Goal: Task Accomplishment & Management: Use online tool/utility

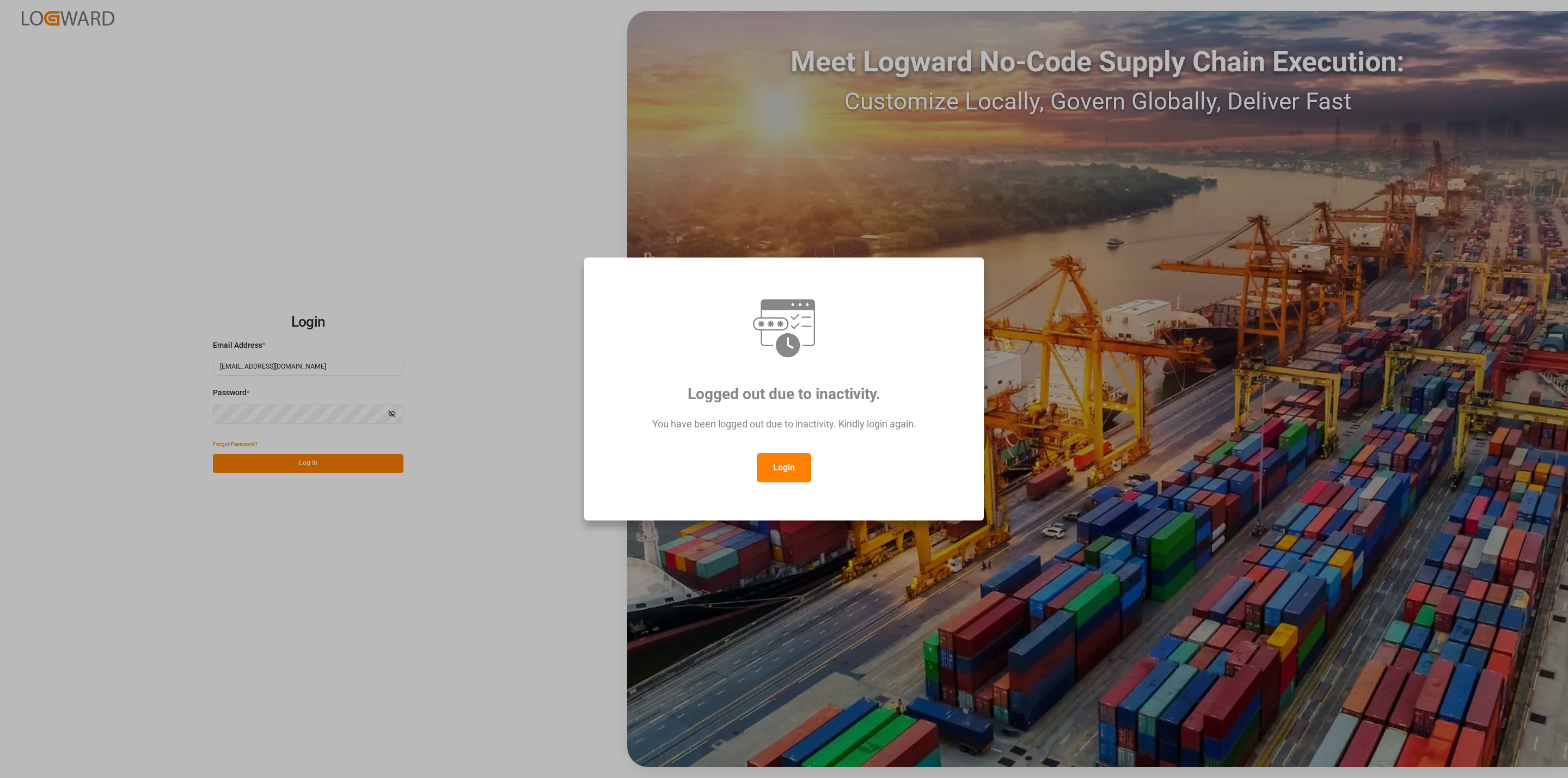
drag, startPoint x: 768, startPoint y: 473, endPoint x: 645, endPoint y: 461, distance: 123.6
click at [768, 472] on button "Login" at bounding box center [784, 468] width 54 height 30
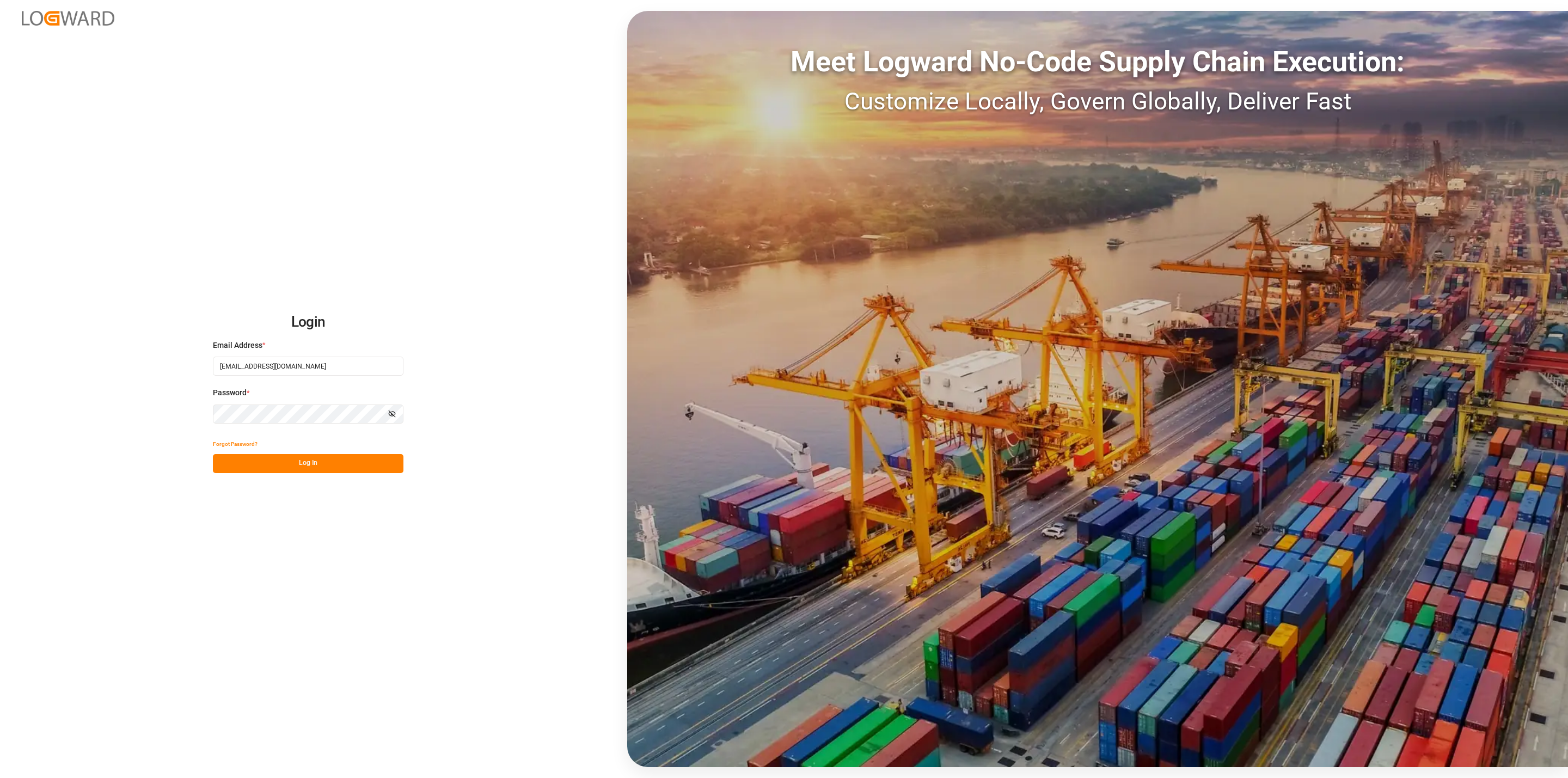
click at [304, 458] on button "Log In" at bounding box center [308, 463] width 191 height 19
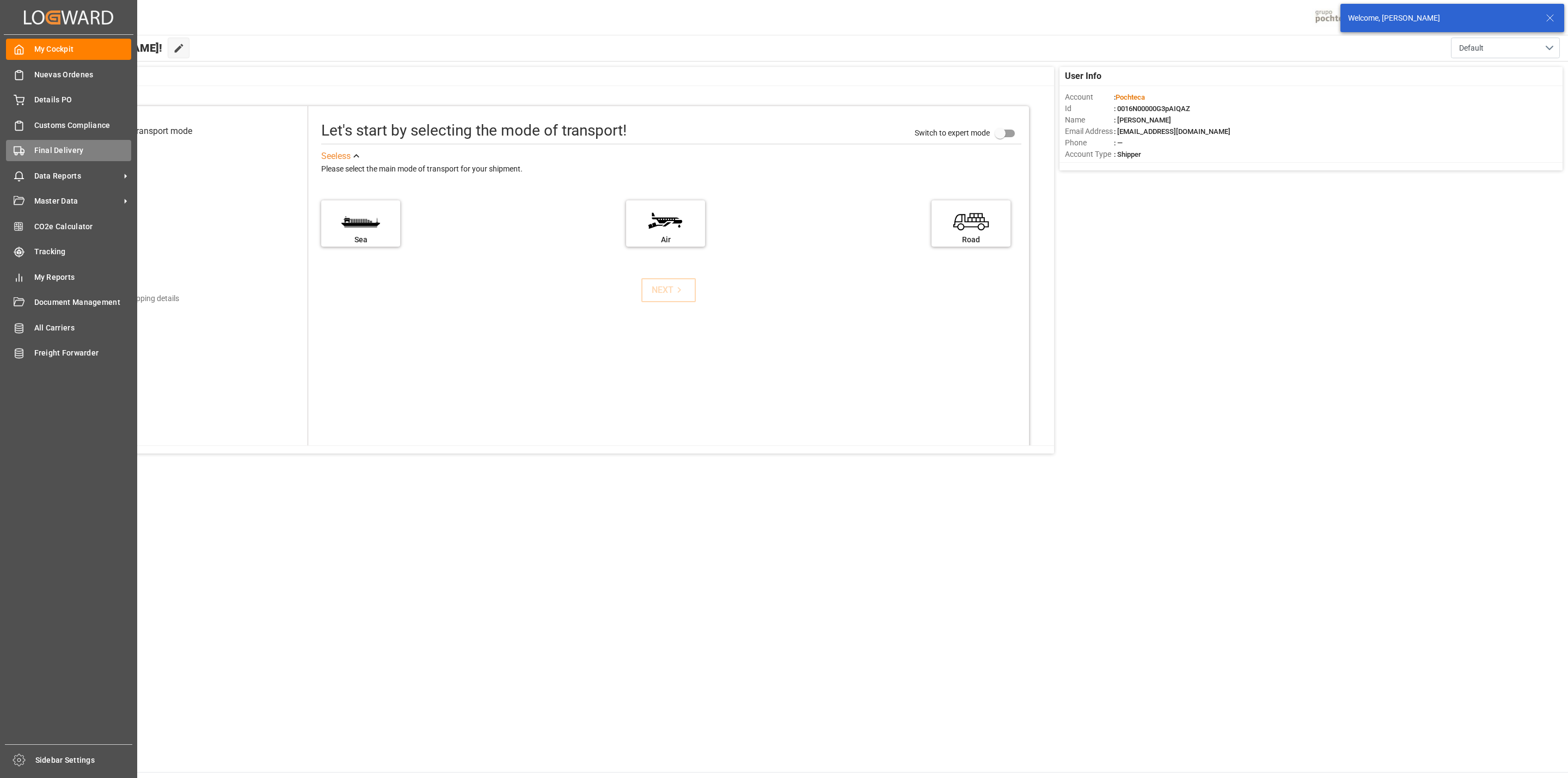
click at [22, 155] on icon at bounding box center [19, 151] width 11 height 11
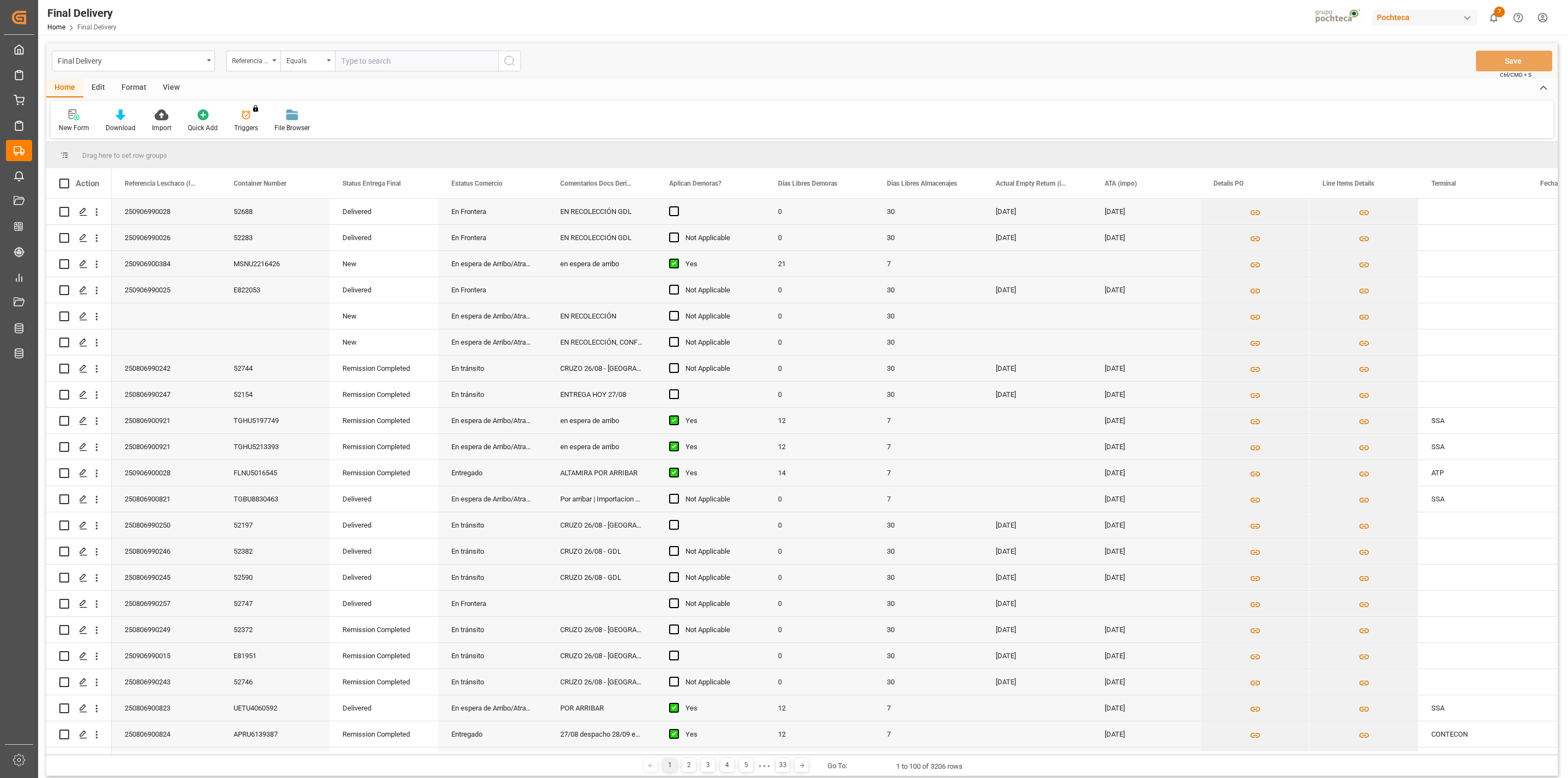
click at [170, 86] on div "View" at bounding box center [171, 88] width 33 height 19
drag, startPoint x: 62, startPoint y: 123, endPoint x: 93, endPoint y: 134, distance: 32.9
click at [63, 123] on div "Default" at bounding box center [69, 128] width 21 height 10
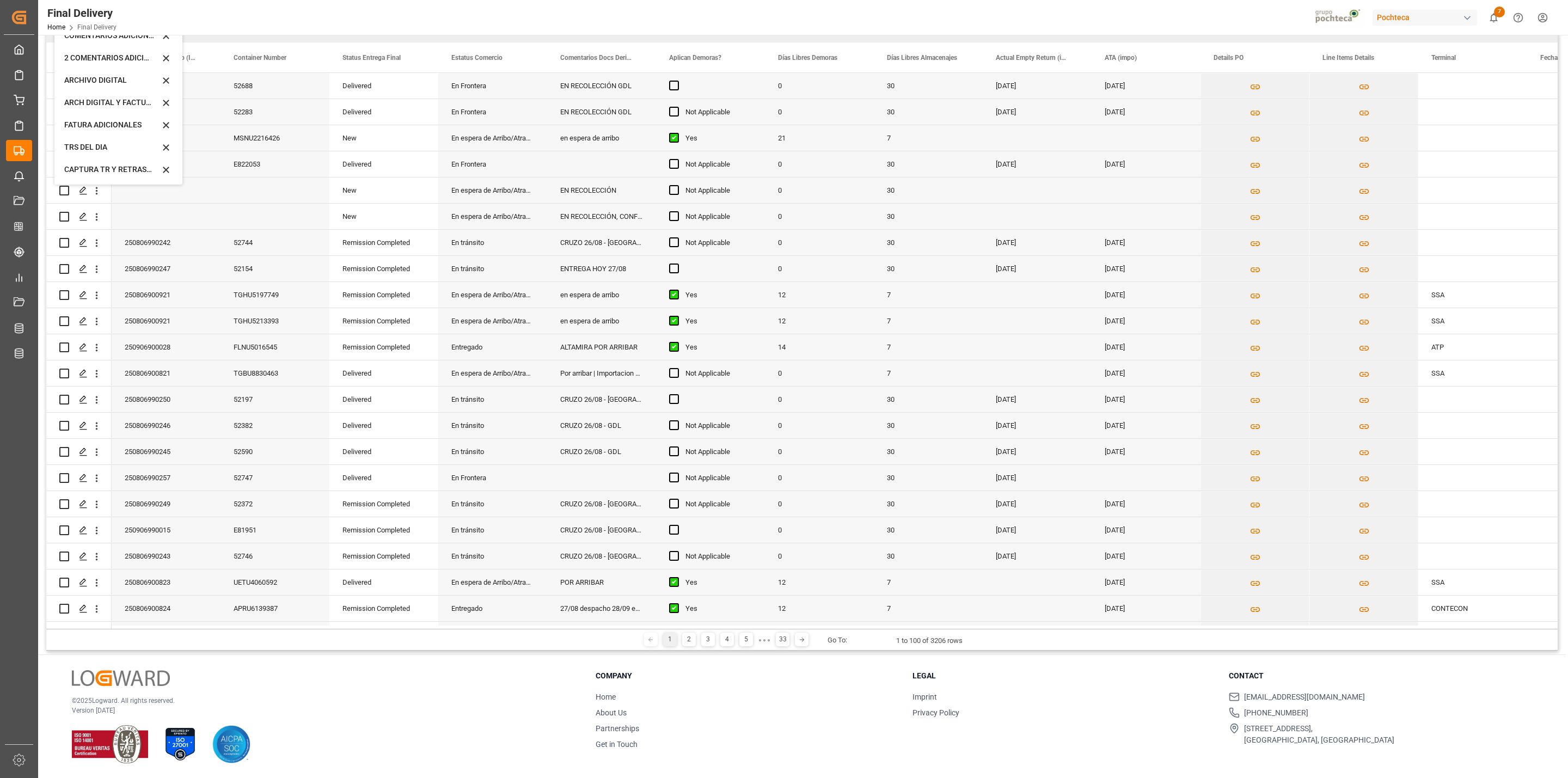
scroll to position [126, 0]
click at [130, 165] on div "CAPTURA TR Y RETRASO + FECHA DE ENTREGA" at bounding box center [112, 169] width 95 height 12
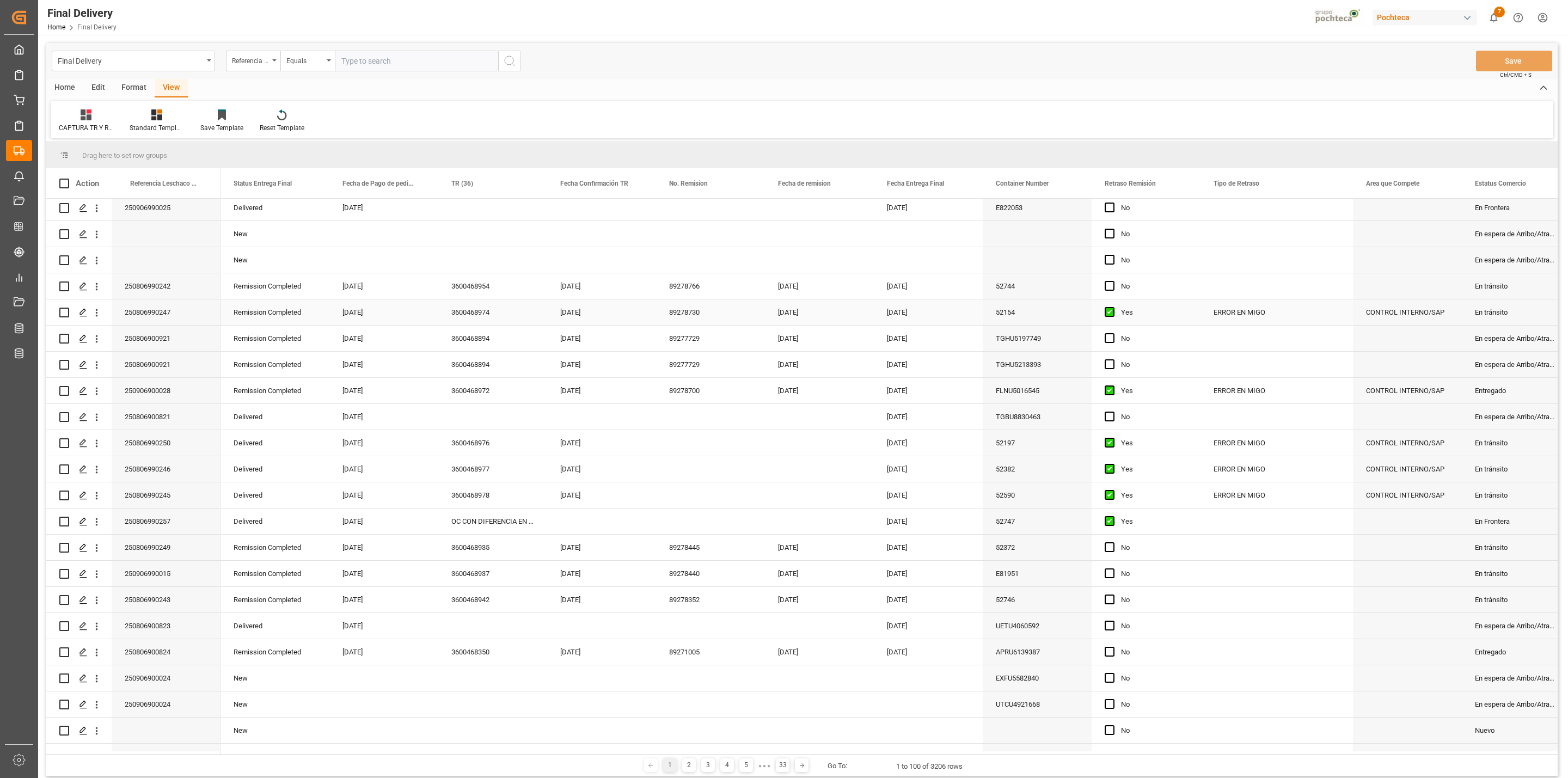
scroll to position [163, 0]
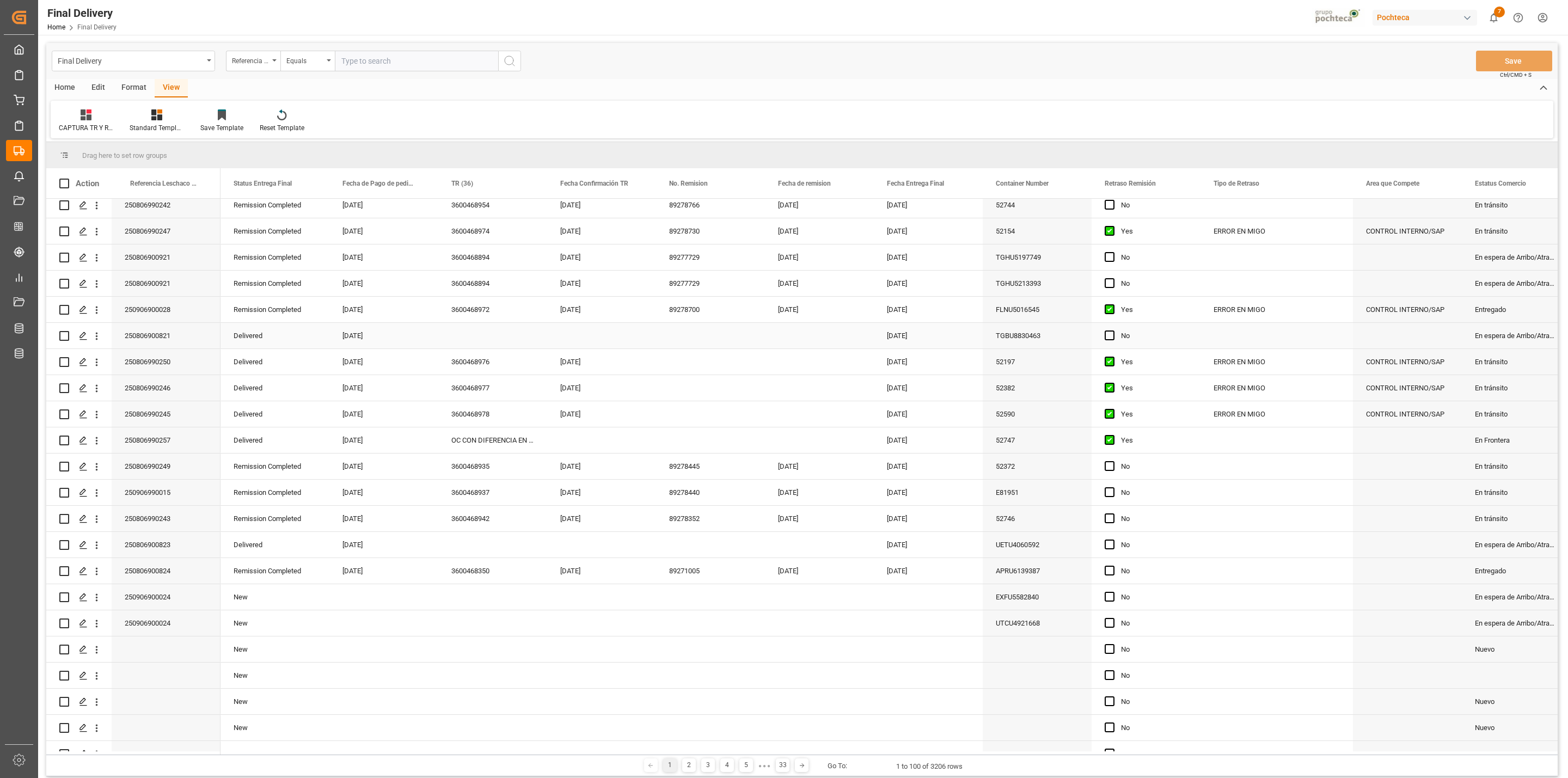
click at [165, 340] on div "250806900821" at bounding box center [166, 335] width 109 height 25
click at [1109, 335] on span "Press SPACE to select this row." at bounding box center [1110, 336] width 10 height 10
click at [1113, 331] on input "Press SPACE to select this row." at bounding box center [1113, 331] width 0 height 0
click at [479, 340] on div "Press SPACE to select this row." at bounding box center [493, 335] width 109 height 25
click at [902, 316] on div "[DATE]" at bounding box center [928, 309] width 109 height 25
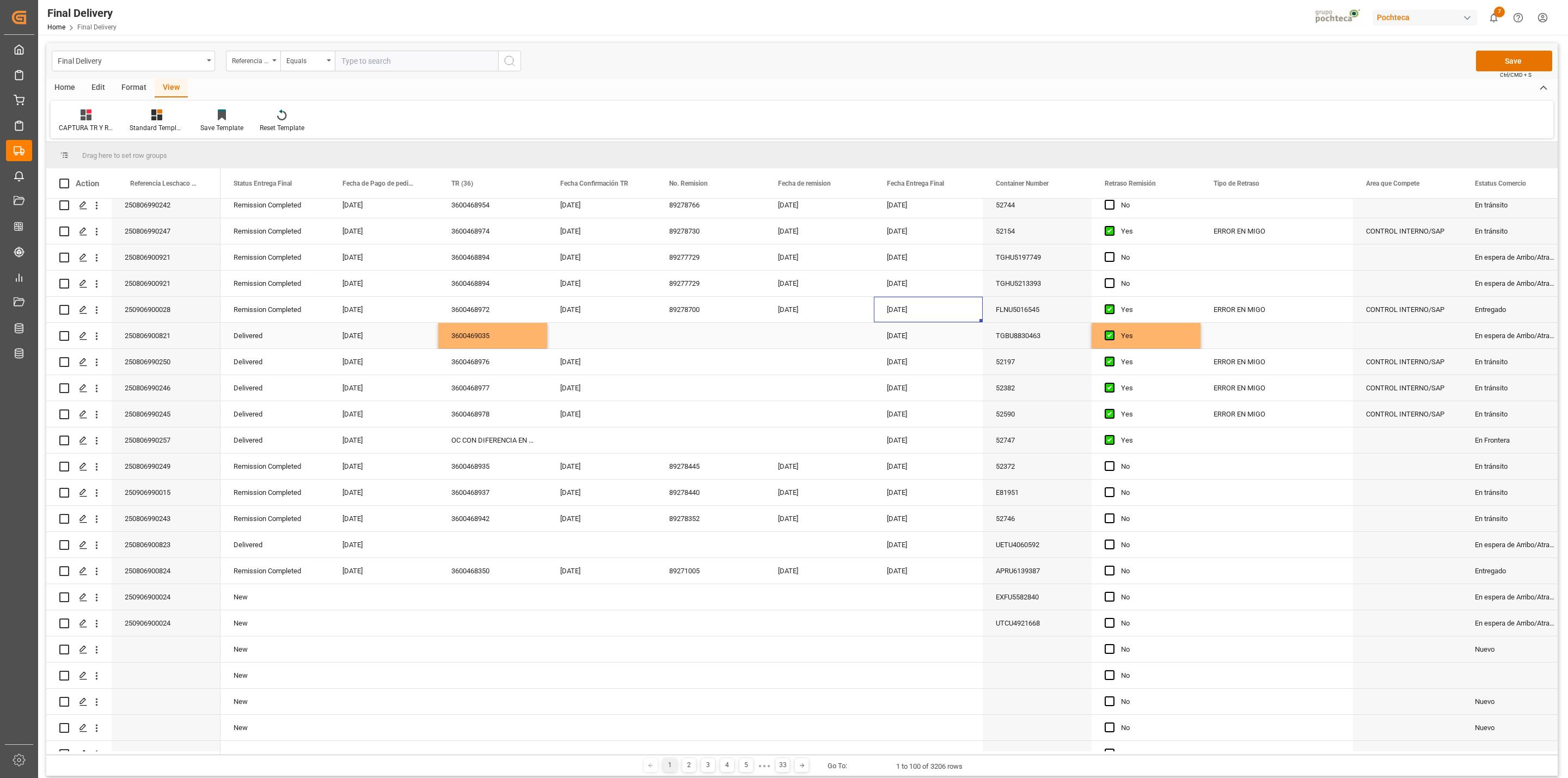
click at [574, 339] on div "Press SPACE to select this row." at bounding box center [601, 335] width 109 height 25
click at [1513, 59] on button "Save" at bounding box center [1514, 61] width 76 height 21
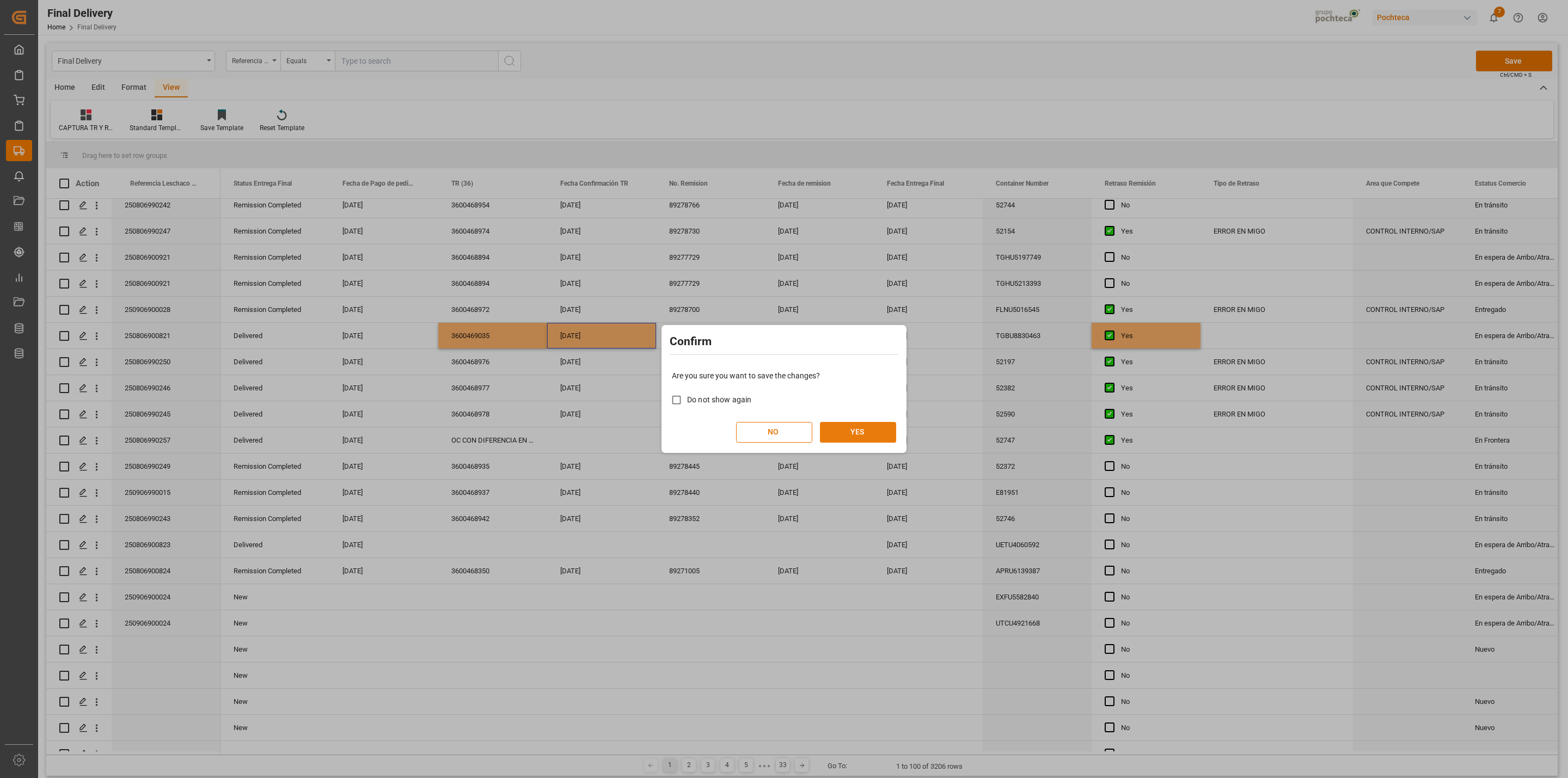
click at [858, 434] on button "YES" at bounding box center [858, 432] width 76 height 21
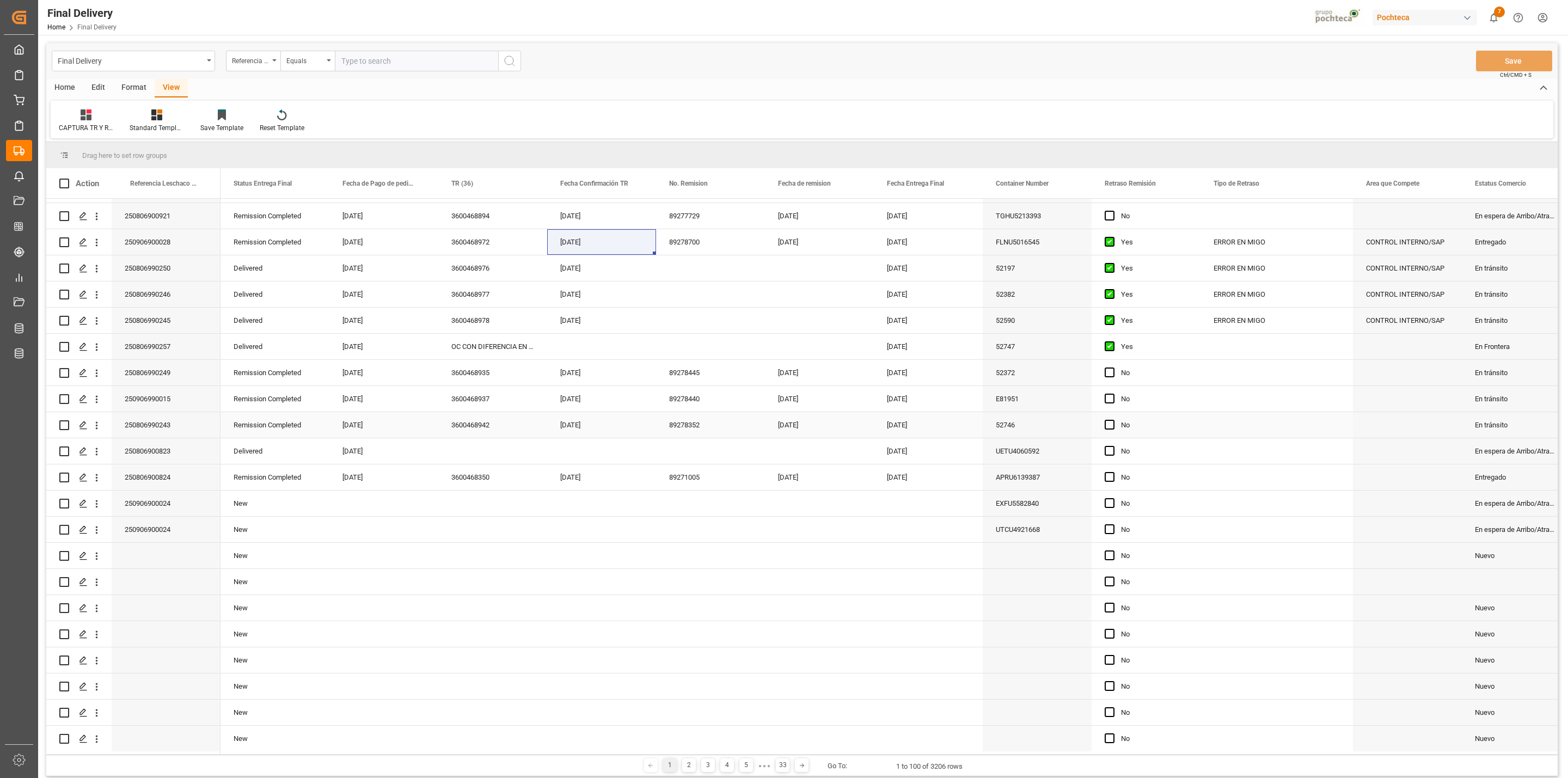
scroll to position [240, 0]
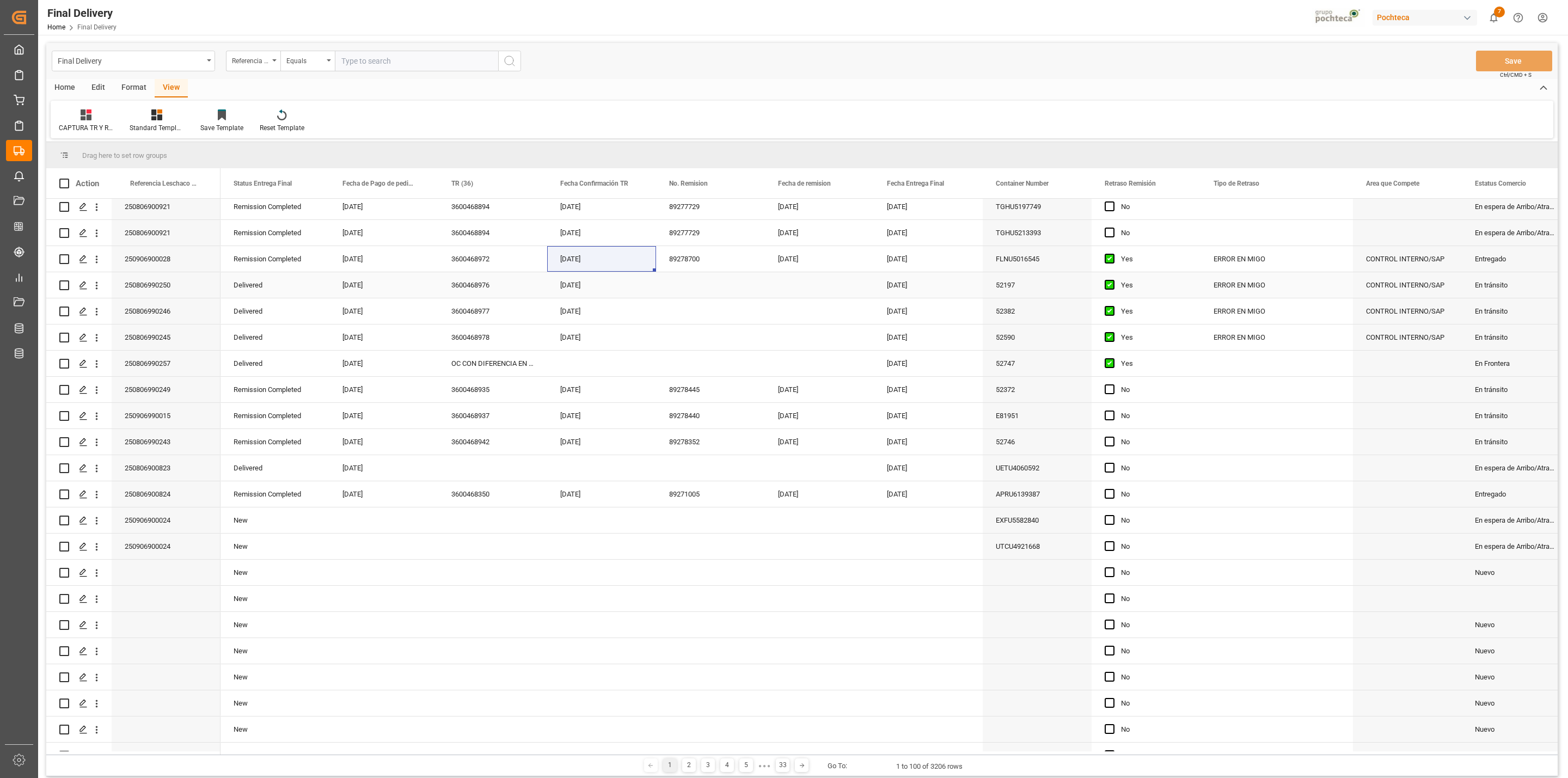
click at [679, 288] on div "Press SPACE to select this row." at bounding box center [711, 284] width 109 height 25
click at [1508, 61] on button "Save" at bounding box center [1514, 61] width 76 height 21
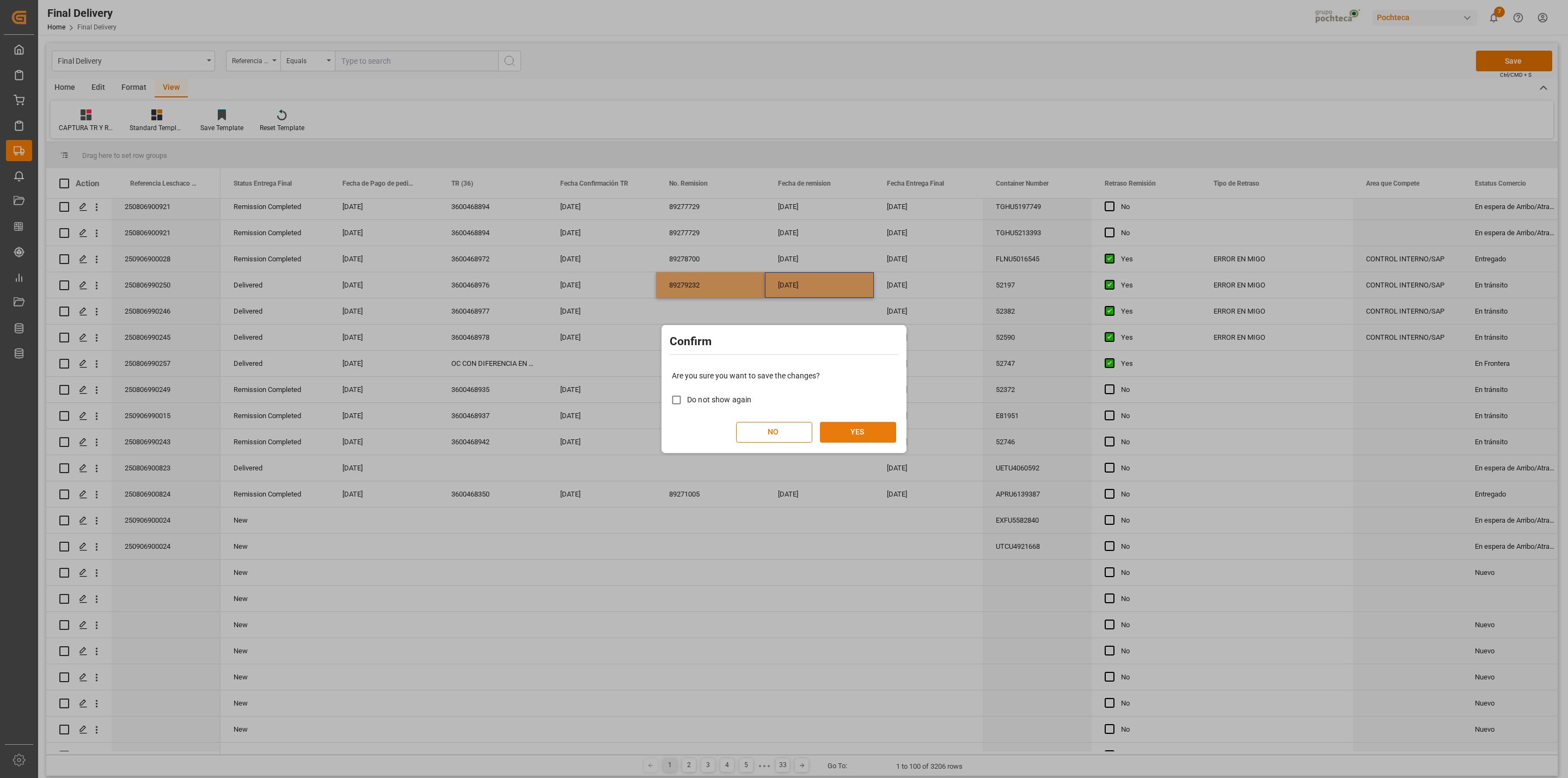
click at [880, 435] on button "YES" at bounding box center [858, 432] width 76 height 21
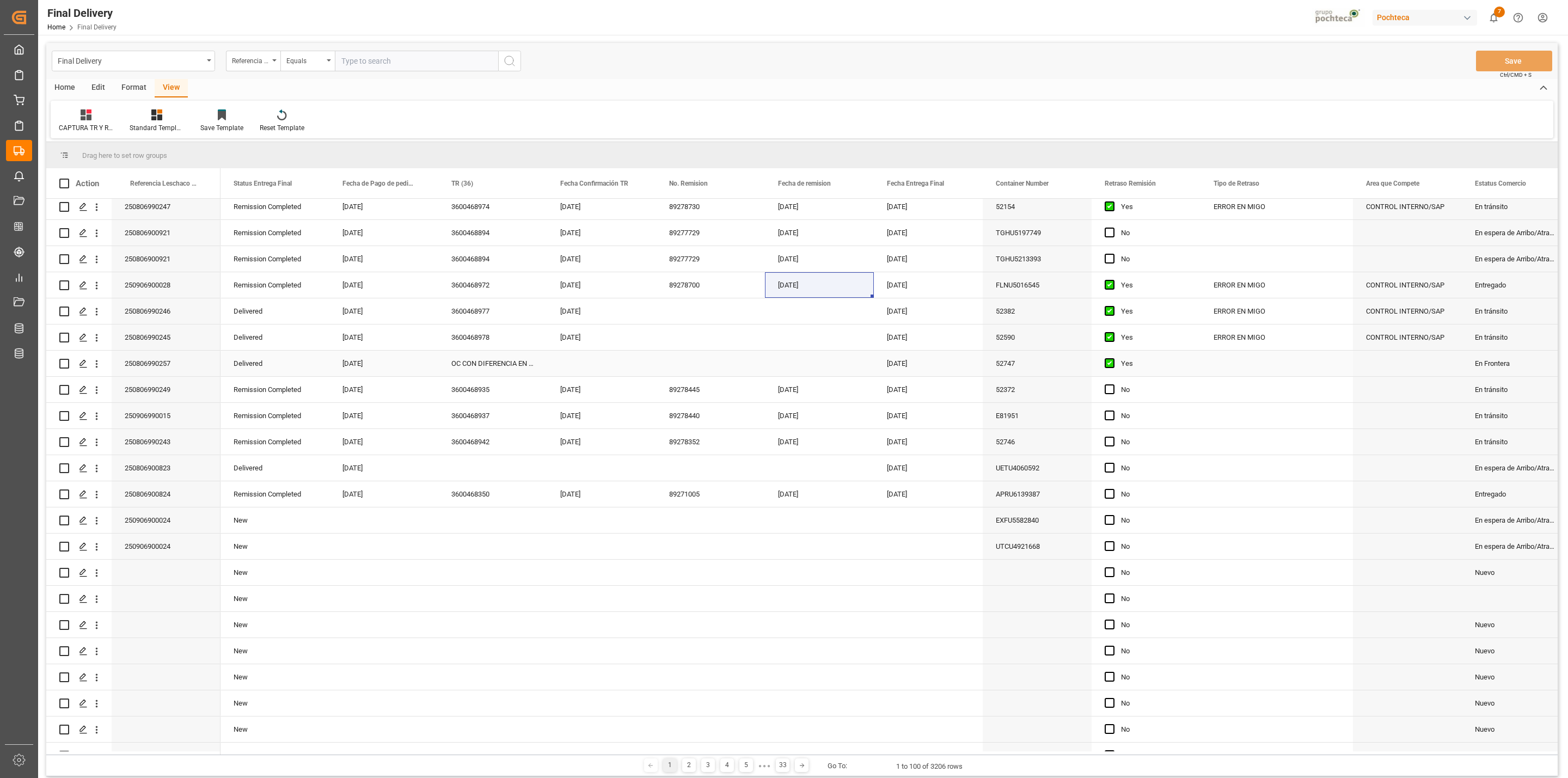
scroll to position [0, 0]
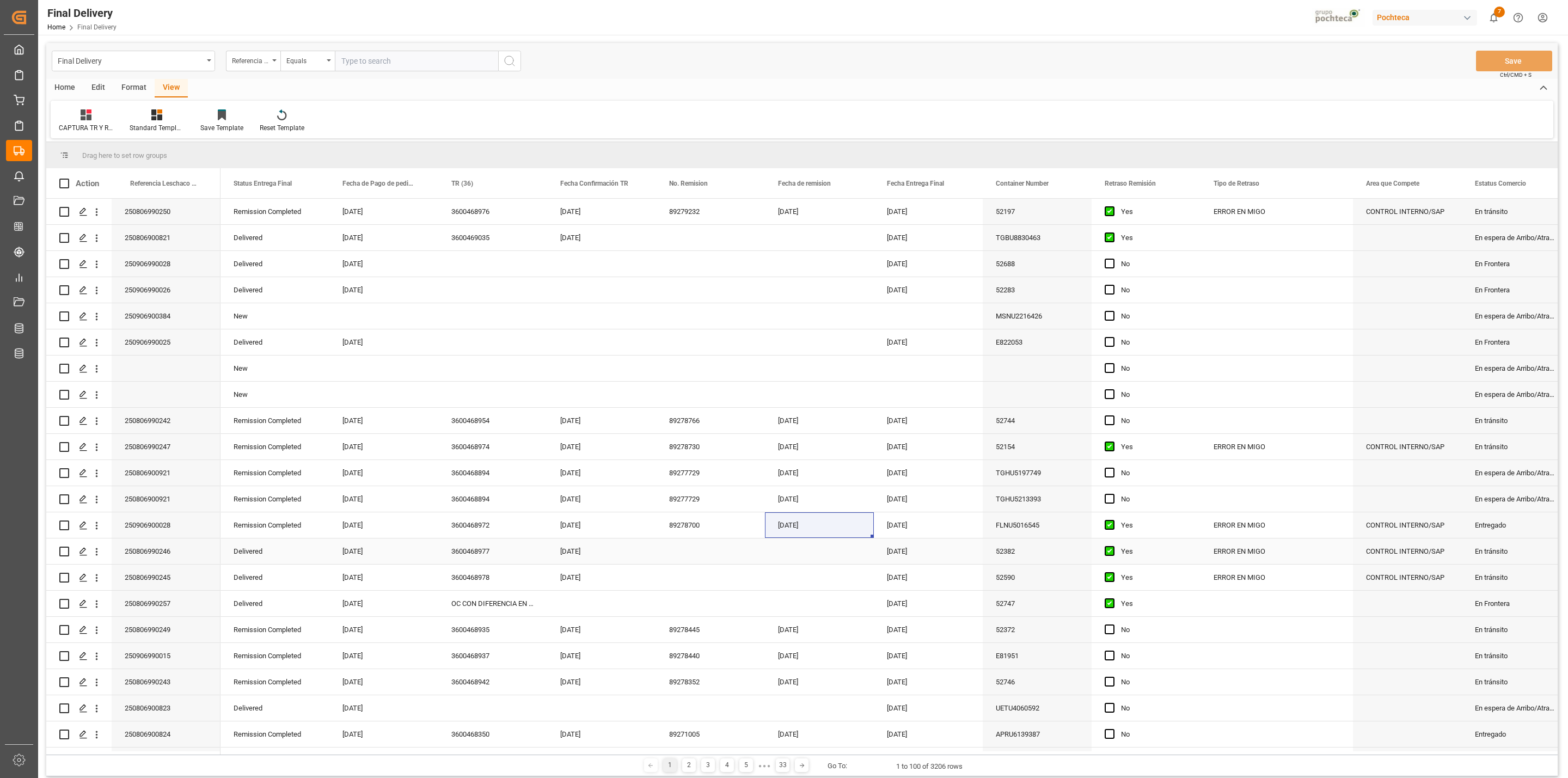
click at [685, 551] on div "Press SPACE to select this row." at bounding box center [711, 551] width 109 height 25
click at [1029, 555] on div "52382" at bounding box center [1037, 551] width 109 height 25
click at [1512, 59] on button "Save" at bounding box center [1514, 61] width 76 height 21
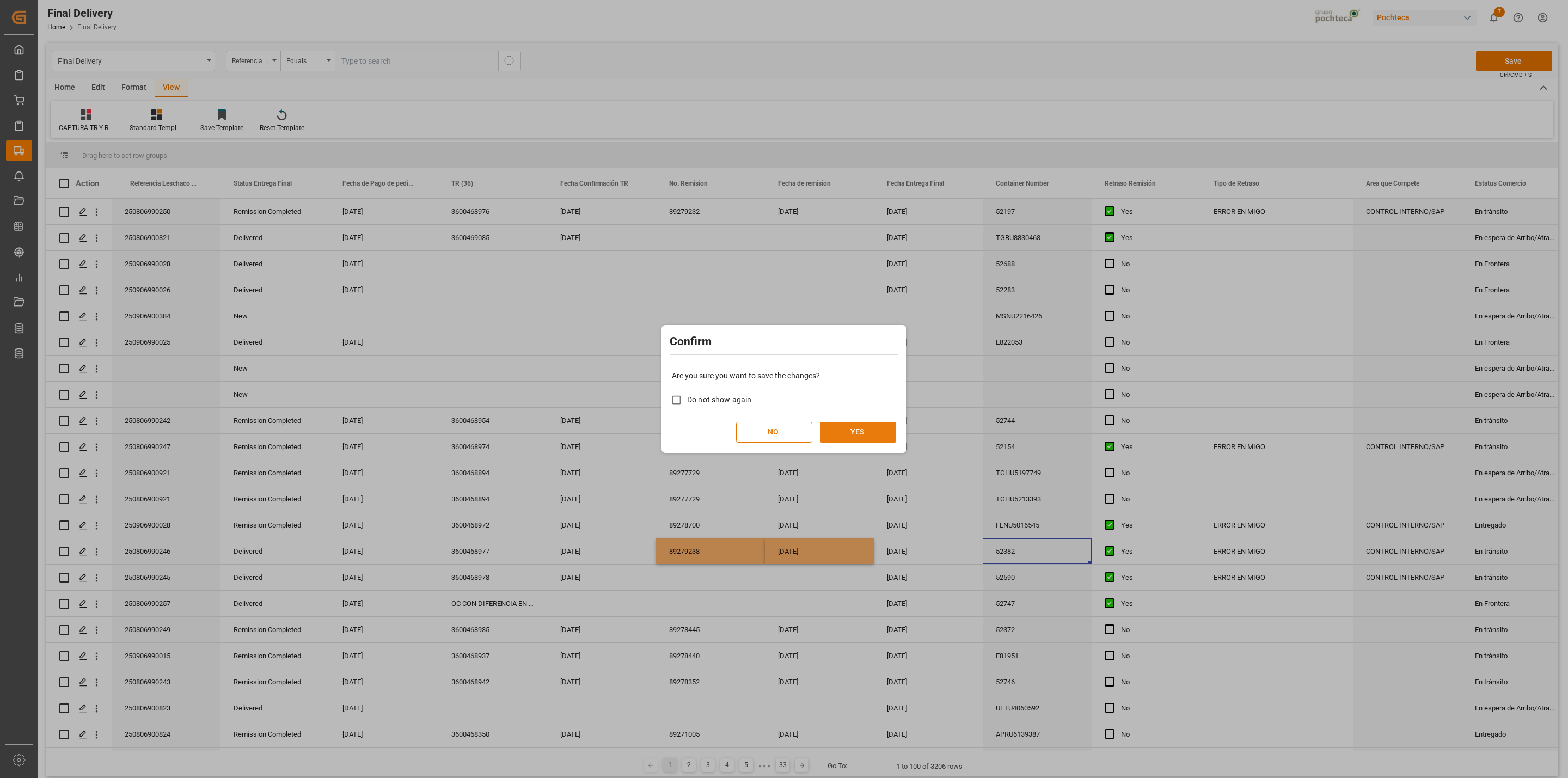
click at [890, 426] on button "YES" at bounding box center [858, 432] width 76 height 21
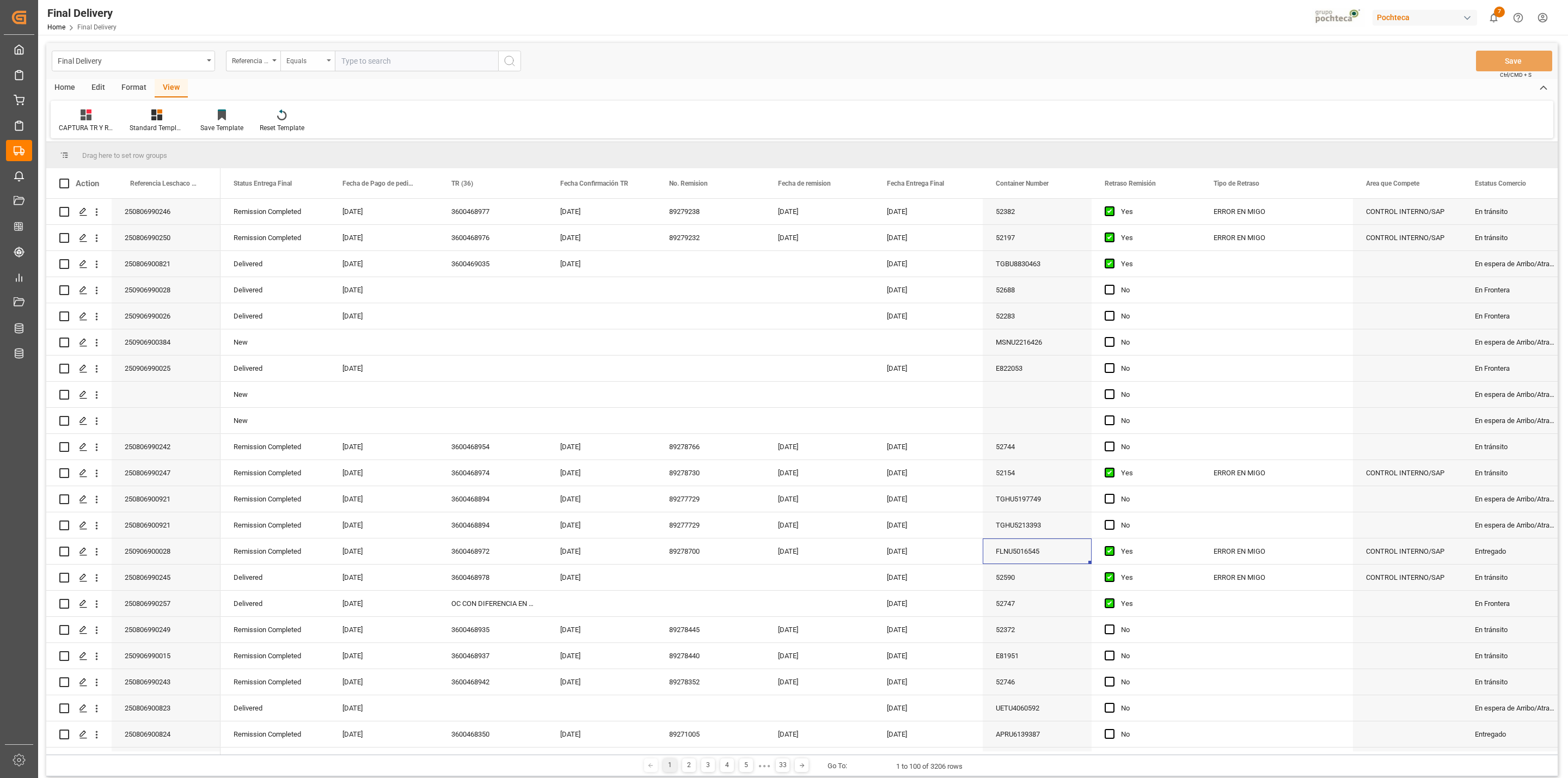
scroll to position [2012, 0]
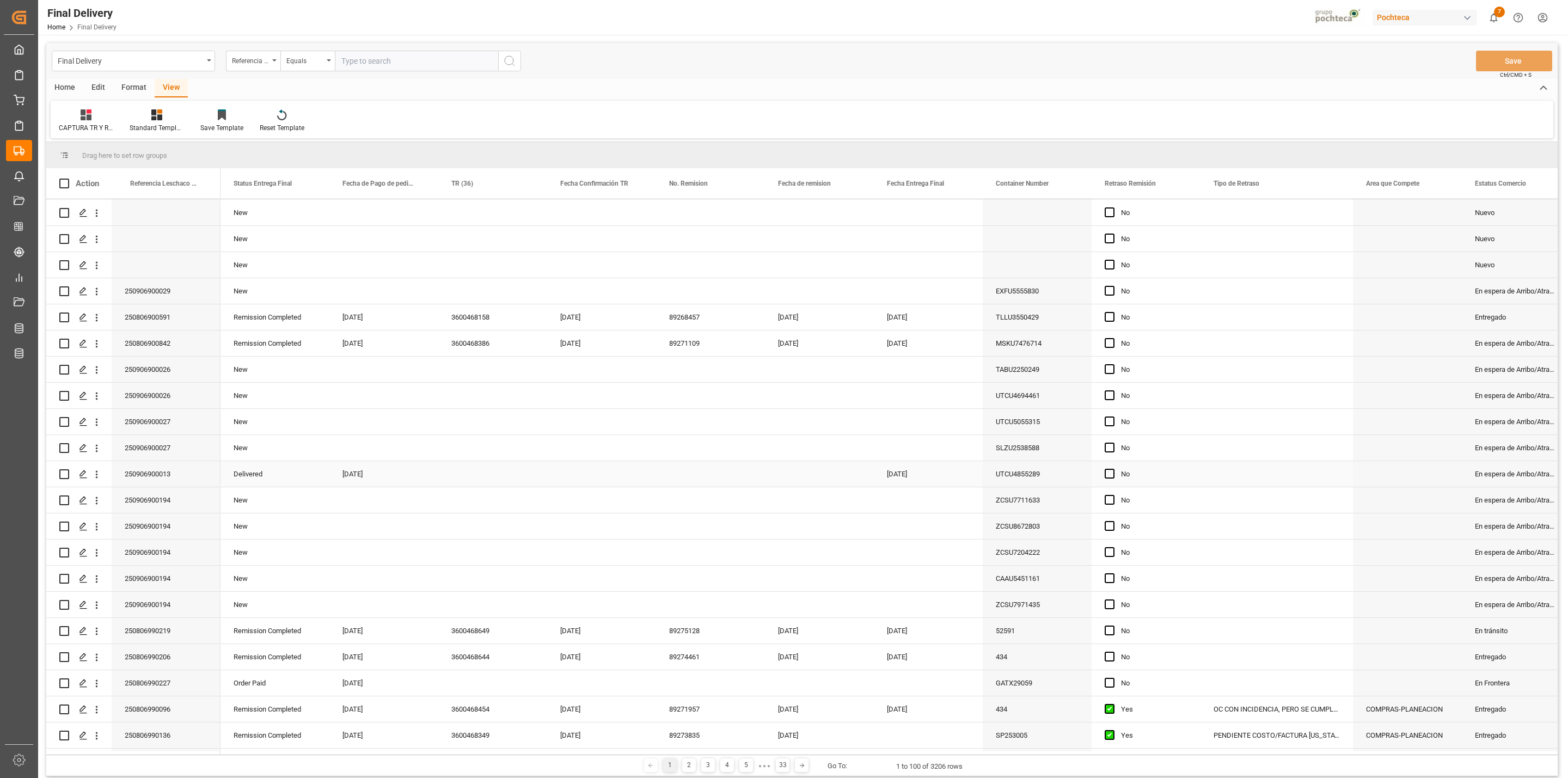
click at [479, 476] on div "Press SPACE to select this row." at bounding box center [493, 474] width 109 height 25
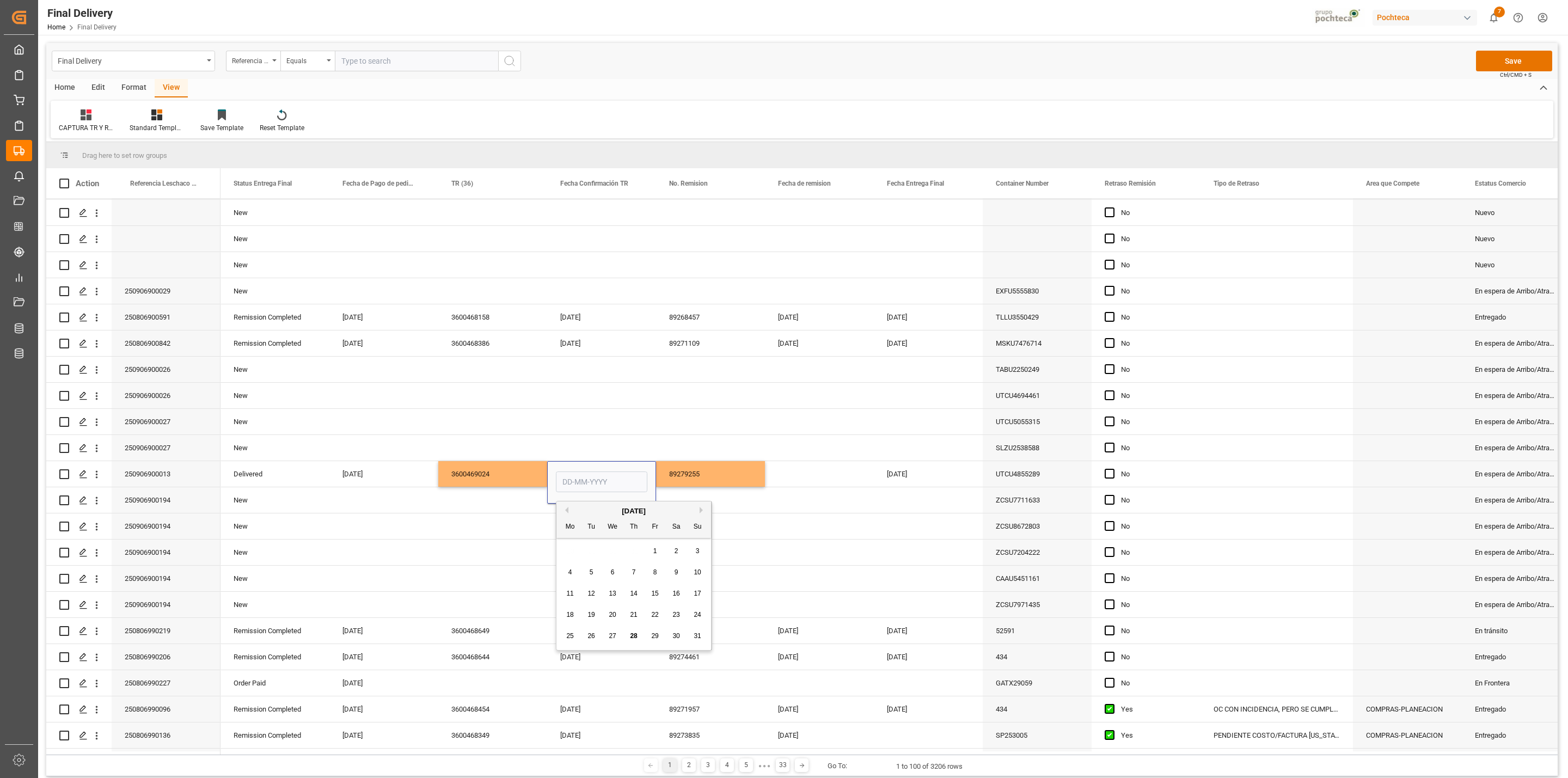
click at [630, 639] on span "28" at bounding box center [633, 636] width 7 height 7
type input "[DATE]"
click at [687, 476] on div "89279255" at bounding box center [711, 474] width 109 height 25
click at [592, 474] on div "[DATE]" at bounding box center [601, 474] width 109 height 25
click at [815, 481] on div "Press SPACE to select this row." at bounding box center [819, 474] width 109 height 25
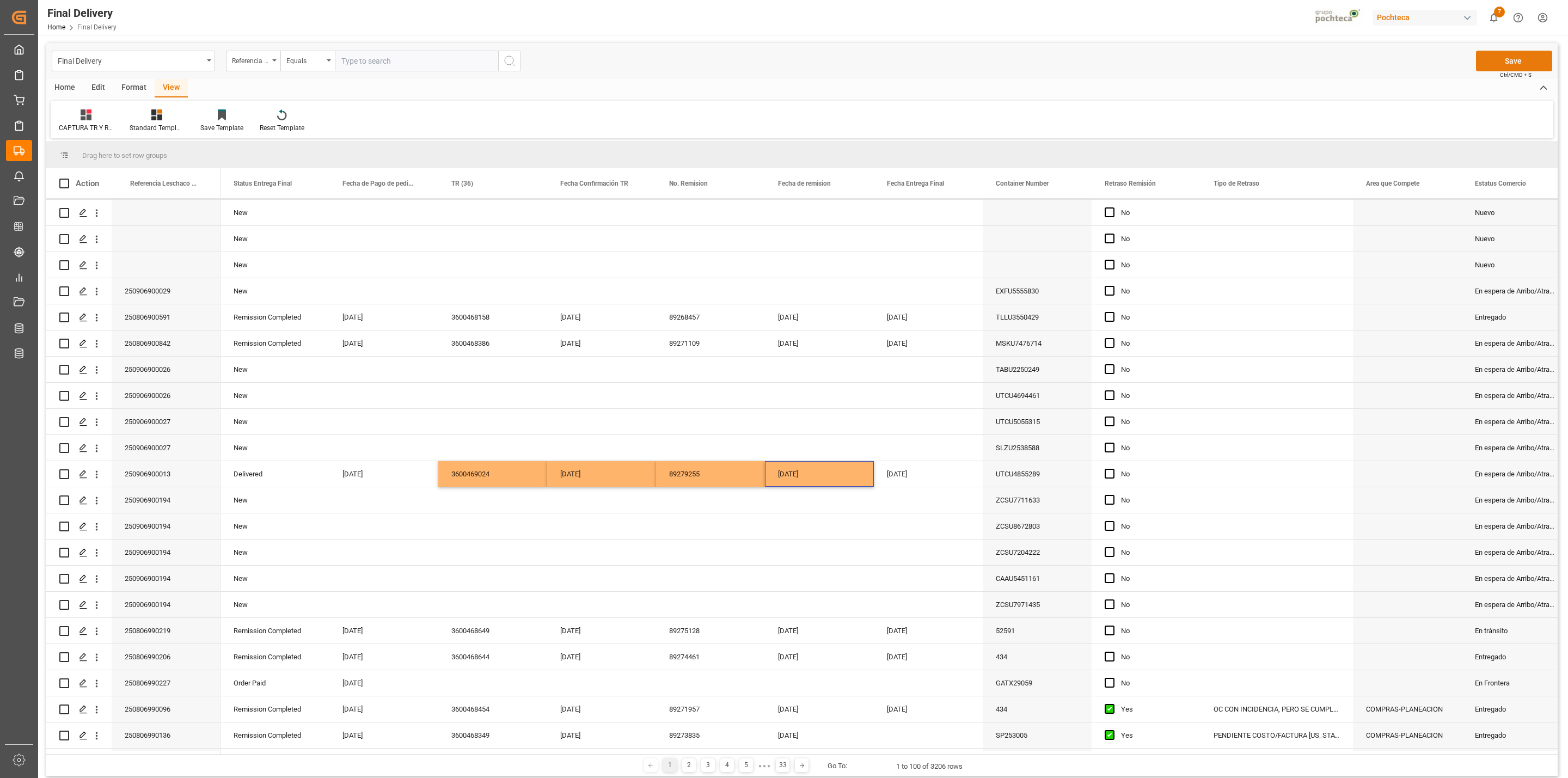
click at [1507, 64] on button "Save" at bounding box center [1514, 61] width 76 height 21
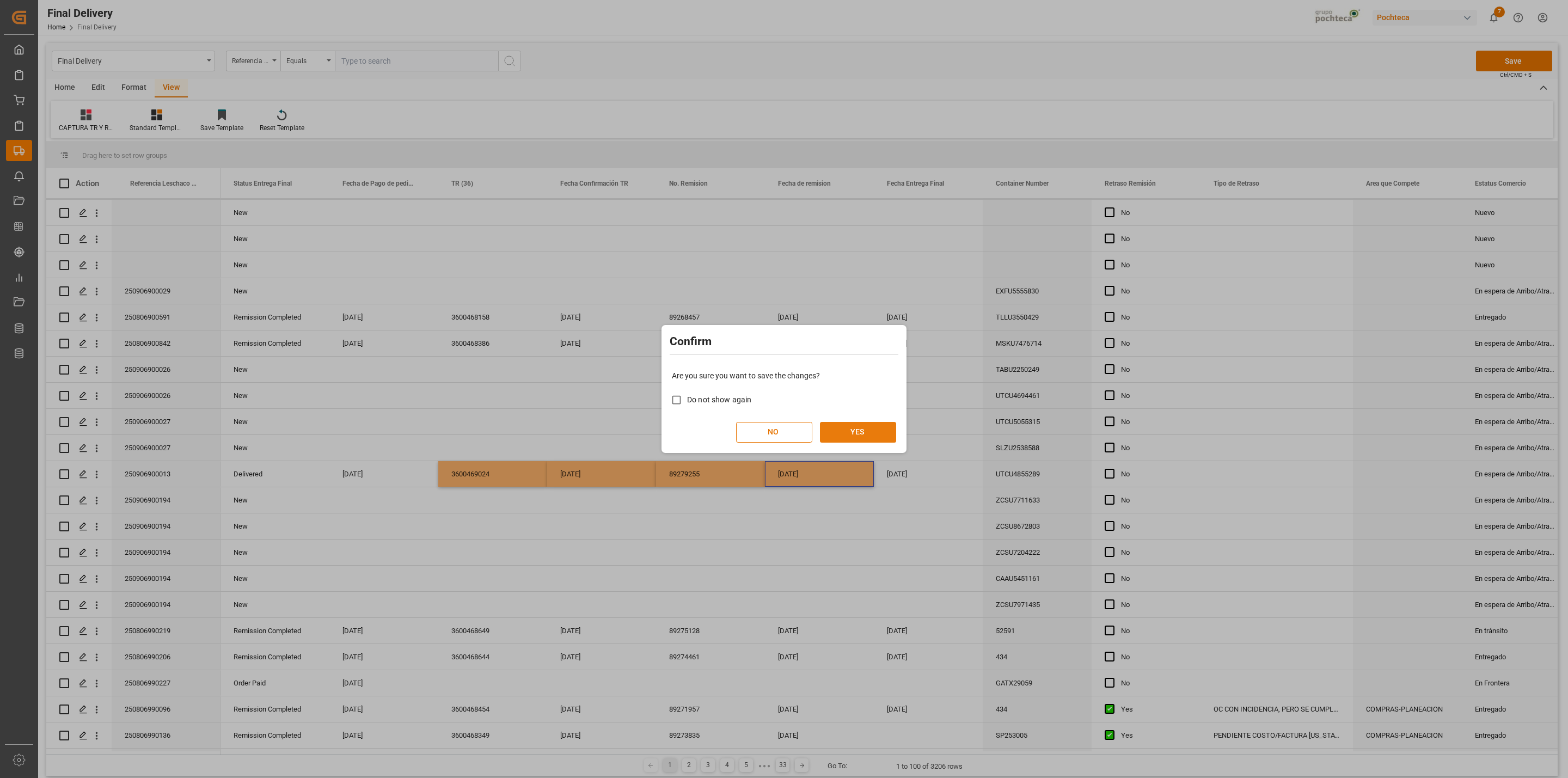
click at [862, 430] on button "YES" at bounding box center [858, 432] width 76 height 21
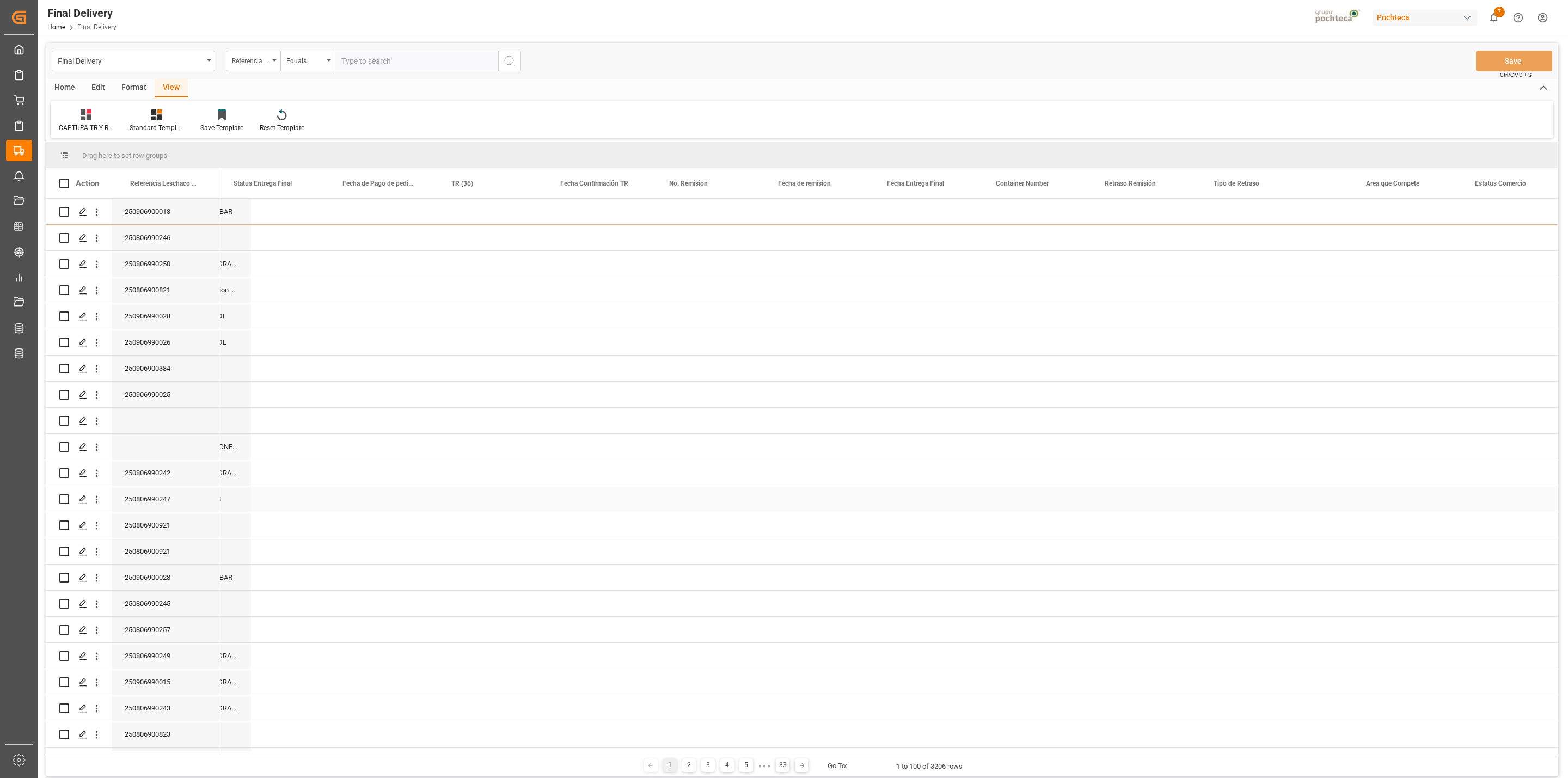
scroll to position [0, 0]
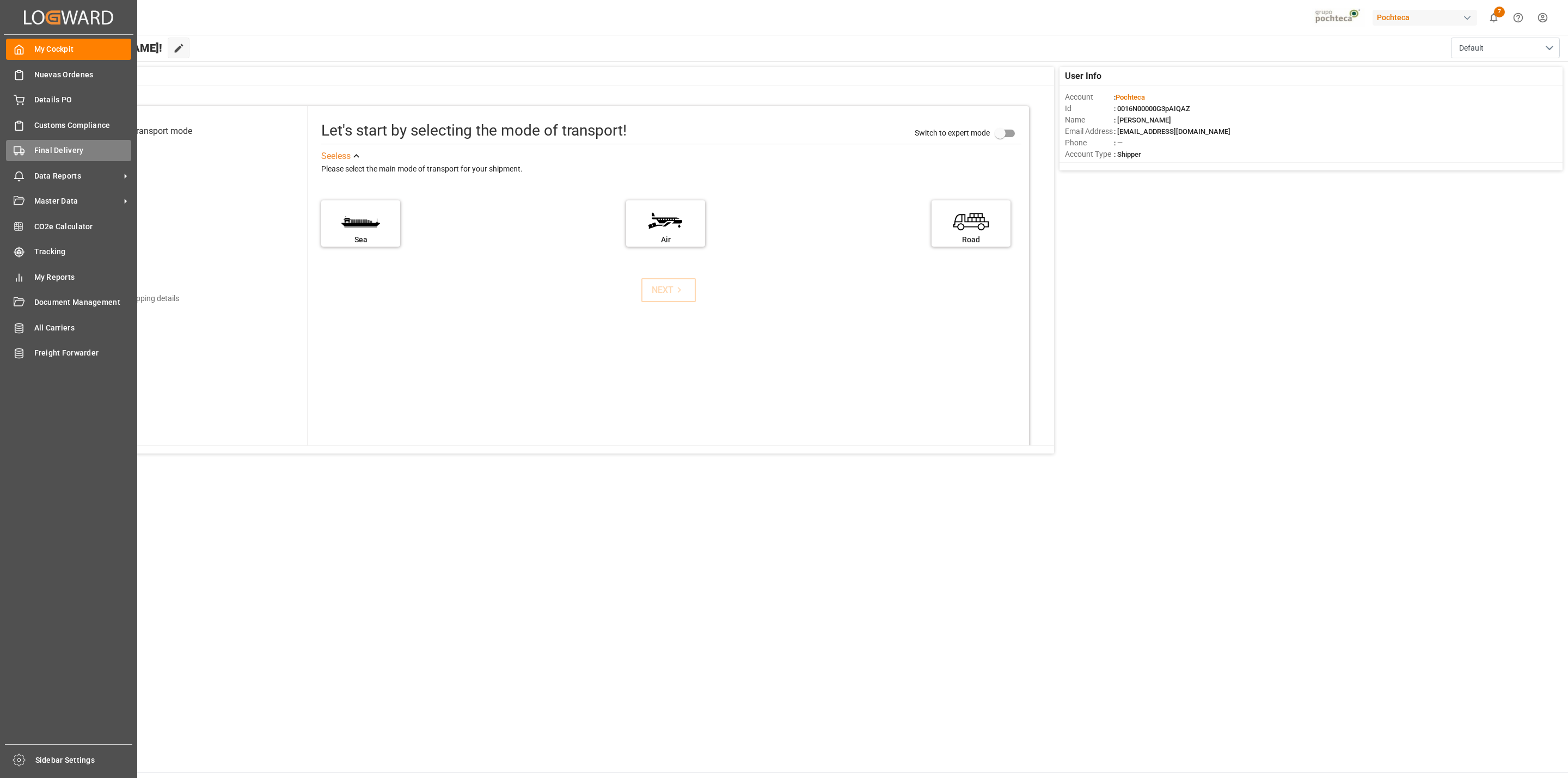
click at [51, 154] on span "Final Delivery" at bounding box center [83, 151] width 97 height 12
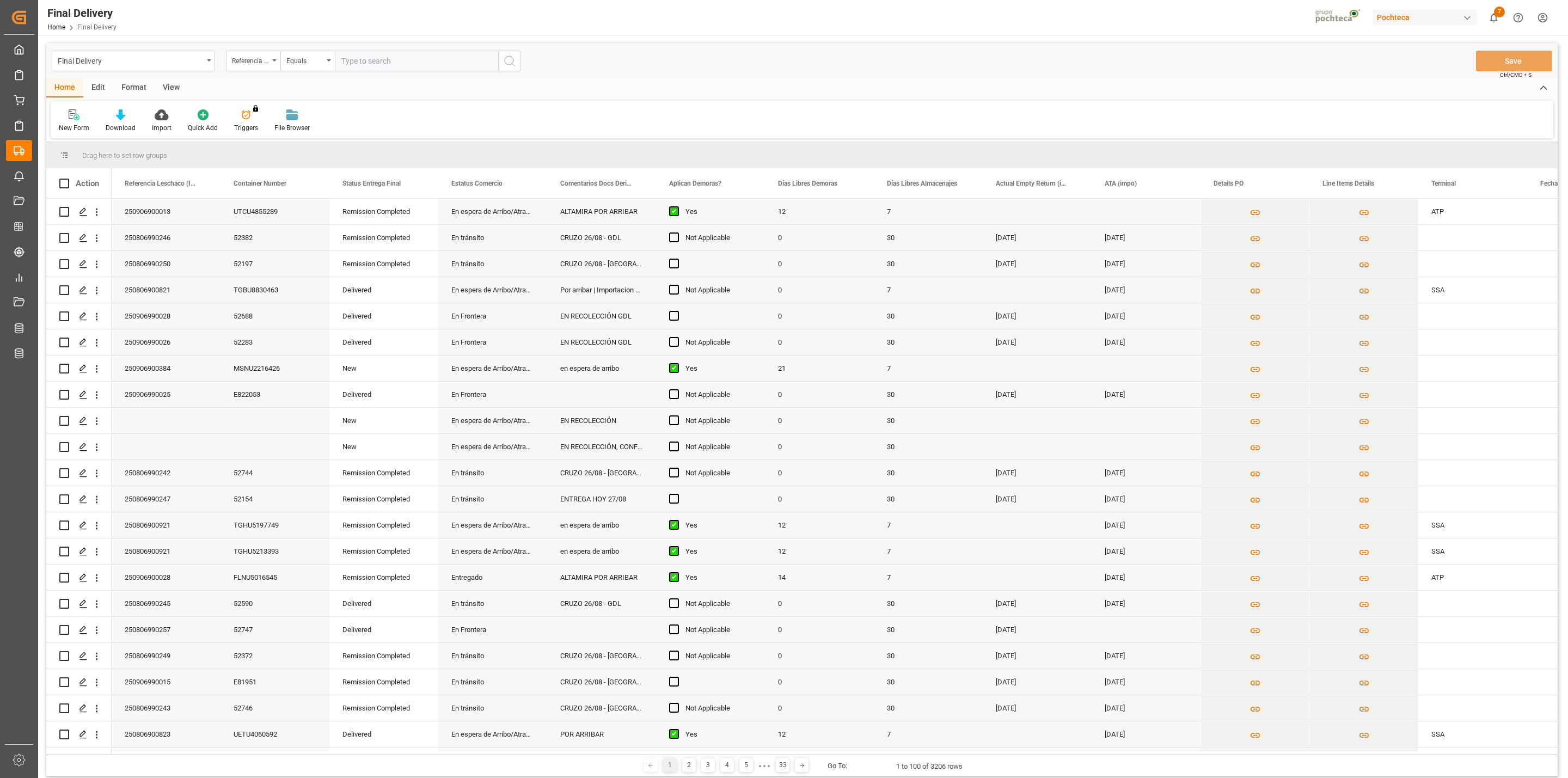
click at [170, 85] on div "View" at bounding box center [171, 88] width 33 height 19
click at [67, 134] on div "Default Standard Templates Save Template Reset Template" at bounding box center [802, 119] width 1503 height 38
click at [70, 123] on div "Default" at bounding box center [69, 128] width 21 height 10
click at [102, 285] on div "CAPTURA TR Y RETRASO + FECHA DE ENTREGA" at bounding box center [118, 296] width 119 height 22
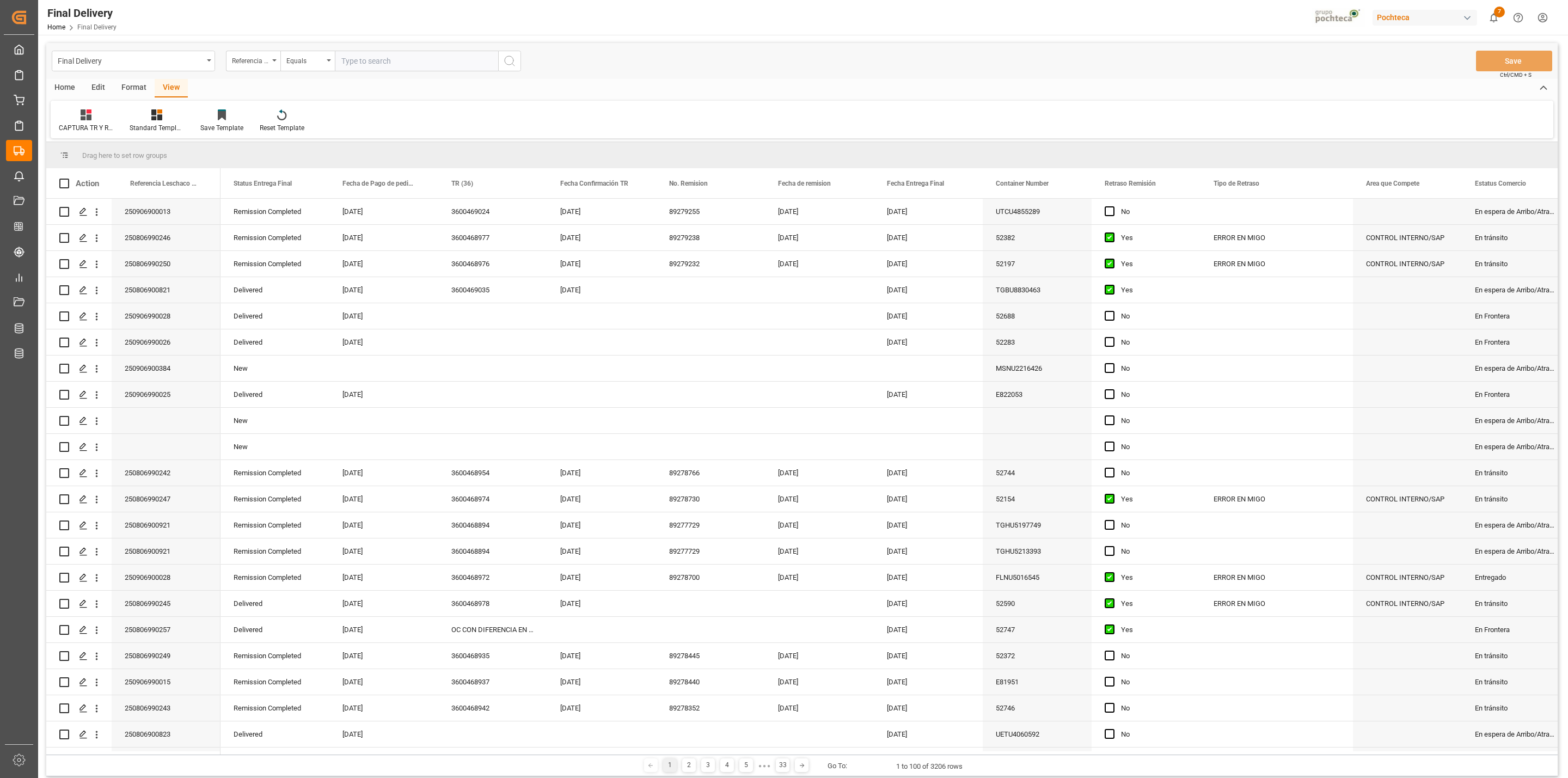
click at [1096, 121] on div "CAPTURA TR Y RETRASO + FECHA DE ENTREGA Standard Templates Save Template Reset …" at bounding box center [802, 119] width 1503 height 38
click at [82, 397] on icon "Press SPACE to select this row." at bounding box center [83, 395] width 9 height 9
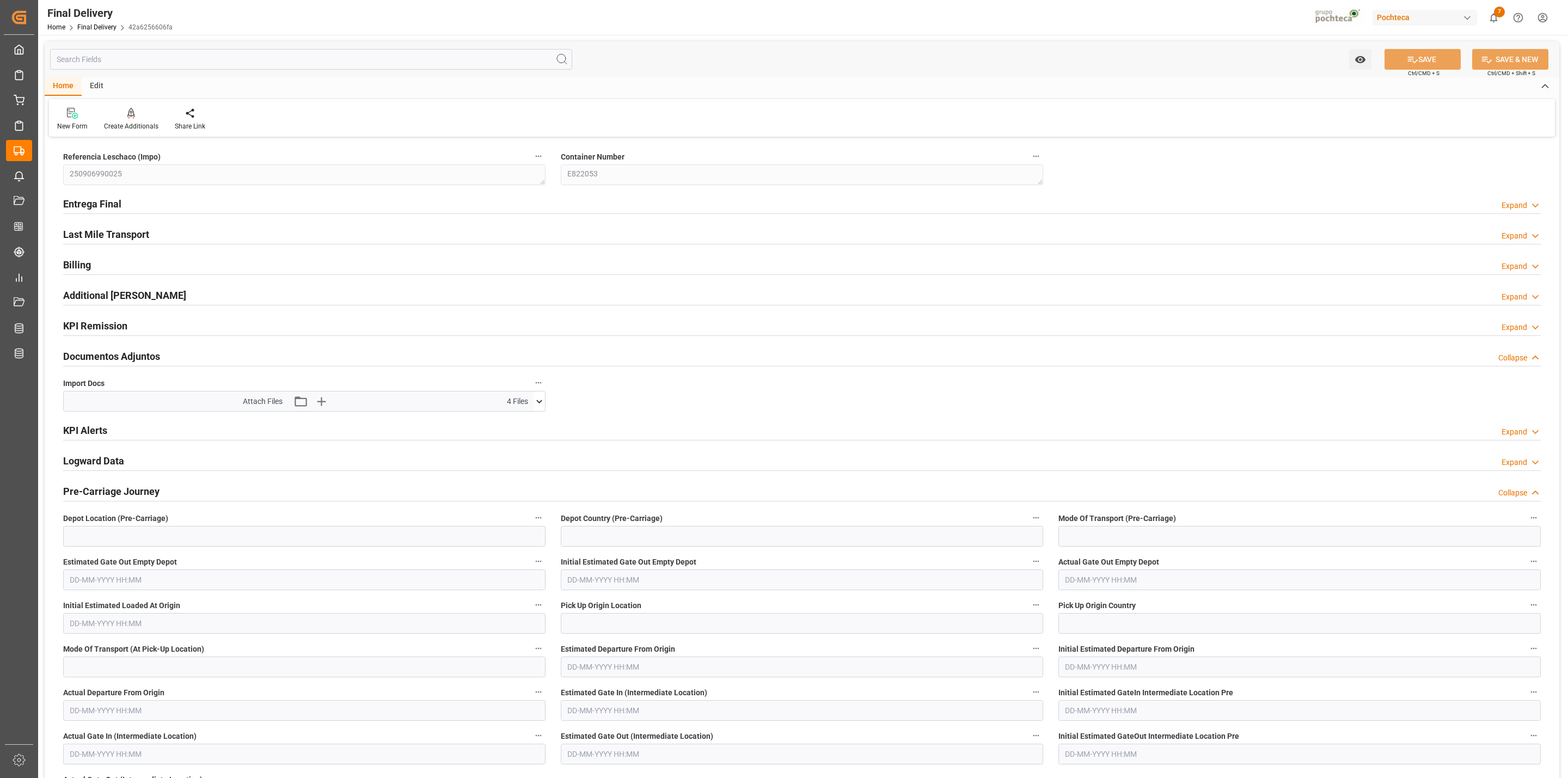
click at [541, 401] on icon at bounding box center [539, 402] width 12 height 12
click at [510, 459] on icon at bounding box center [511, 457] width 9 height 9
click at [509, 449] on icon at bounding box center [510, 445] width 12 height 12
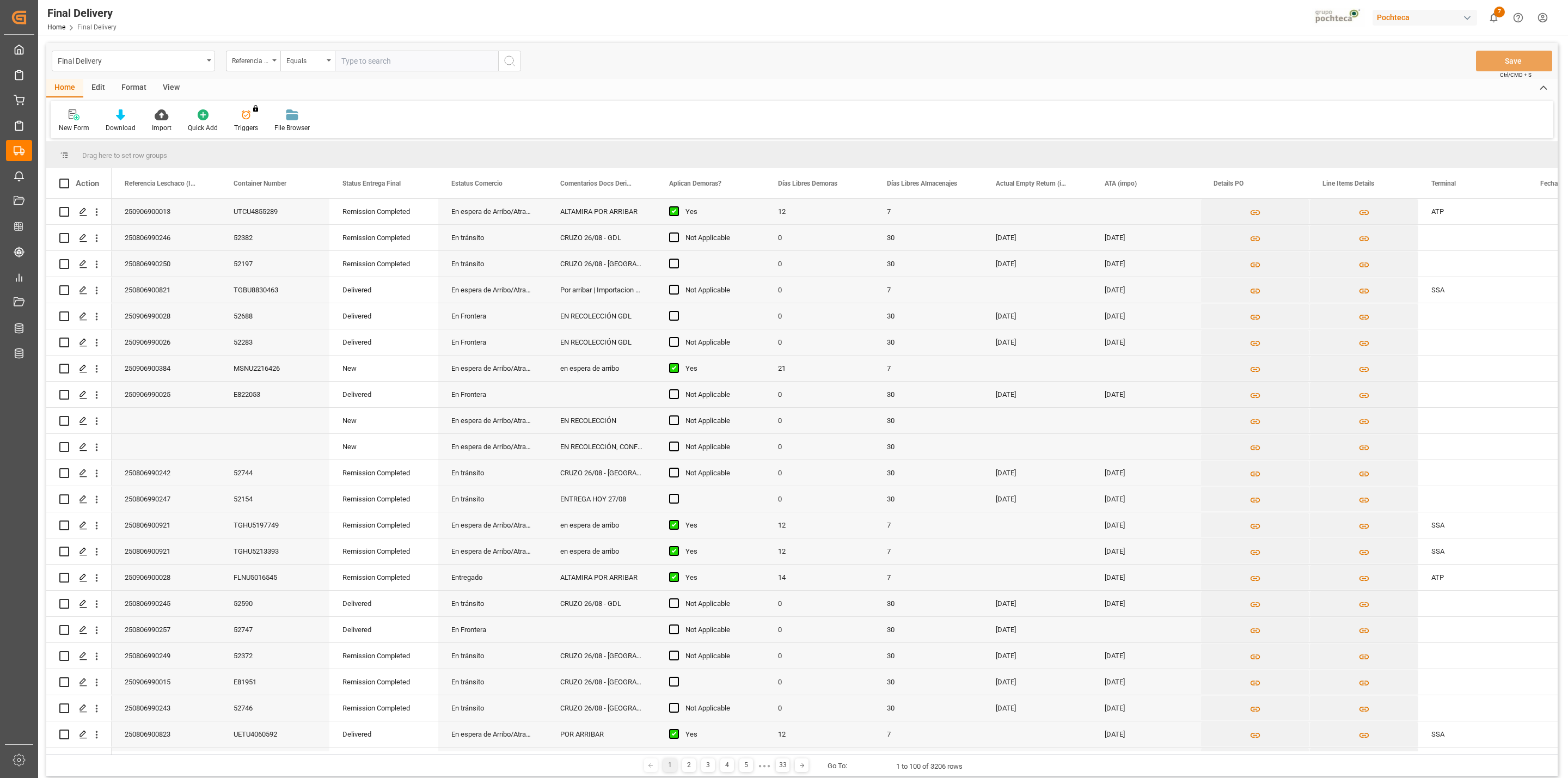
click at [167, 88] on div "View" at bounding box center [171, 88] width 33 height 19
click at [66, 123] on div "Default" at bounding box center [69, 128] width 21 height 10
click at [113, 292] on div "CAPTURA TR Y RETRASO + FECHA DE ENTREGA" at bounding box center [112, 296] width 95 height 12
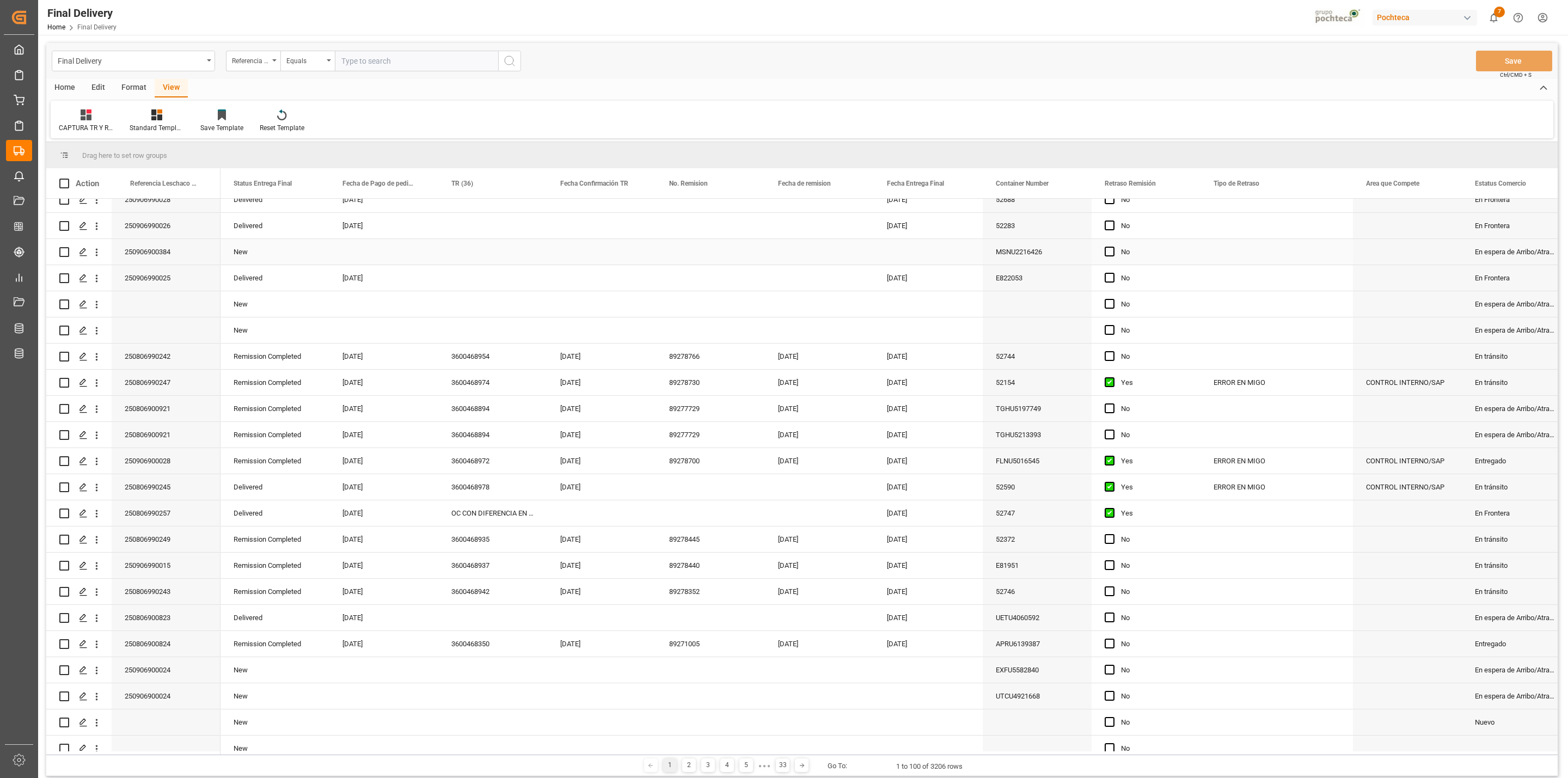
scroll to position [0, 0]
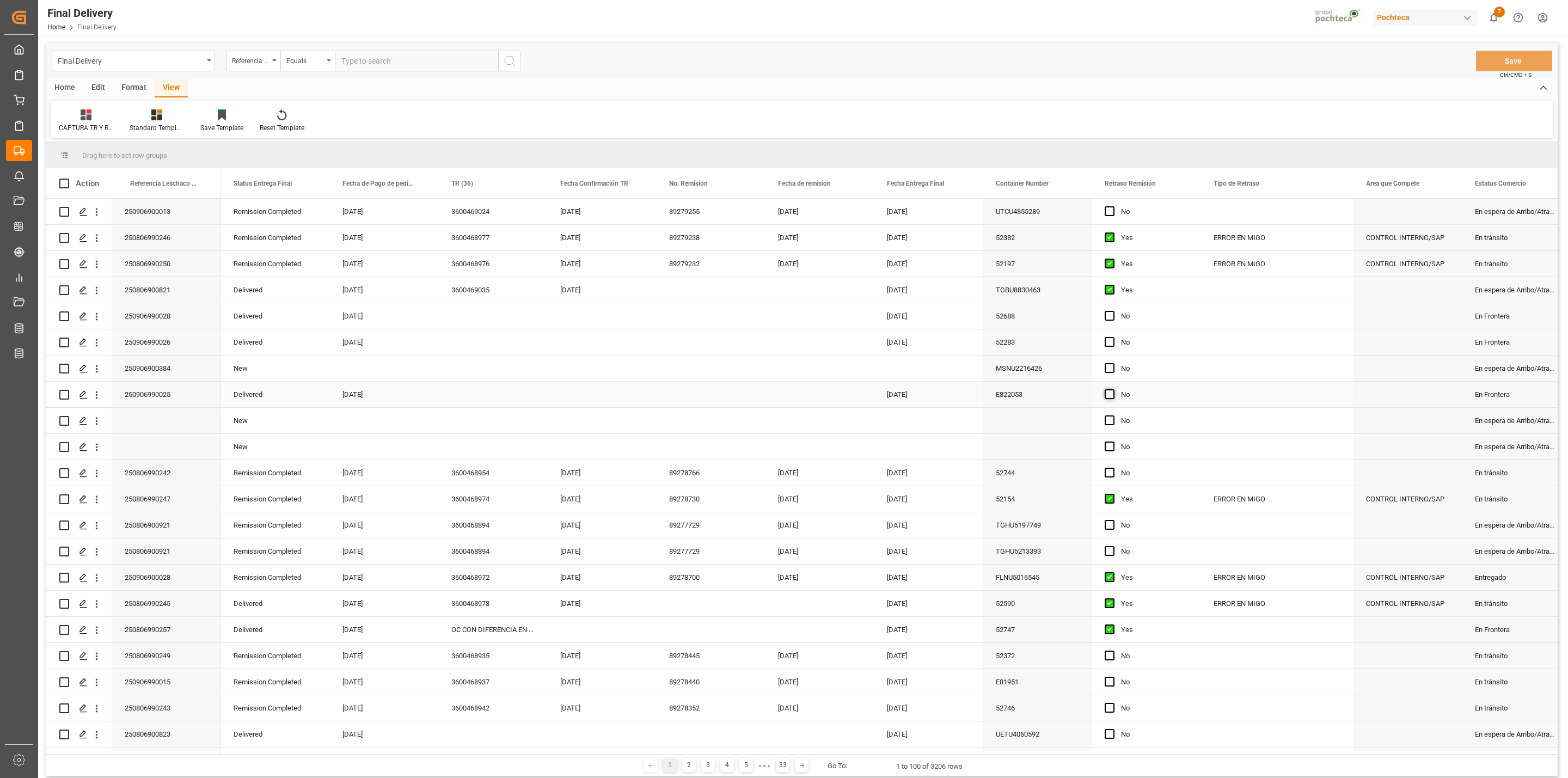
click at [1114, 391] on span "Press SPACE to select this row." at bounding box center [1110, 394] width 10 height 10
click at [1113, 389] on input "Press SPACE to select this row." at bounding box center [1113, 389] width 0 height 0
click at [487, 400] on div "Press SPACE to select this row." at bounding box center [493, 394] width 109 height 25
click at [484, 394] on div "Press SPACE to select this row." at bounding box center [493, 394] width 109 height 25
click at [479, 392] on div "Press SPACE to select this row." at bounding box center [493, 394] width 109 height 25
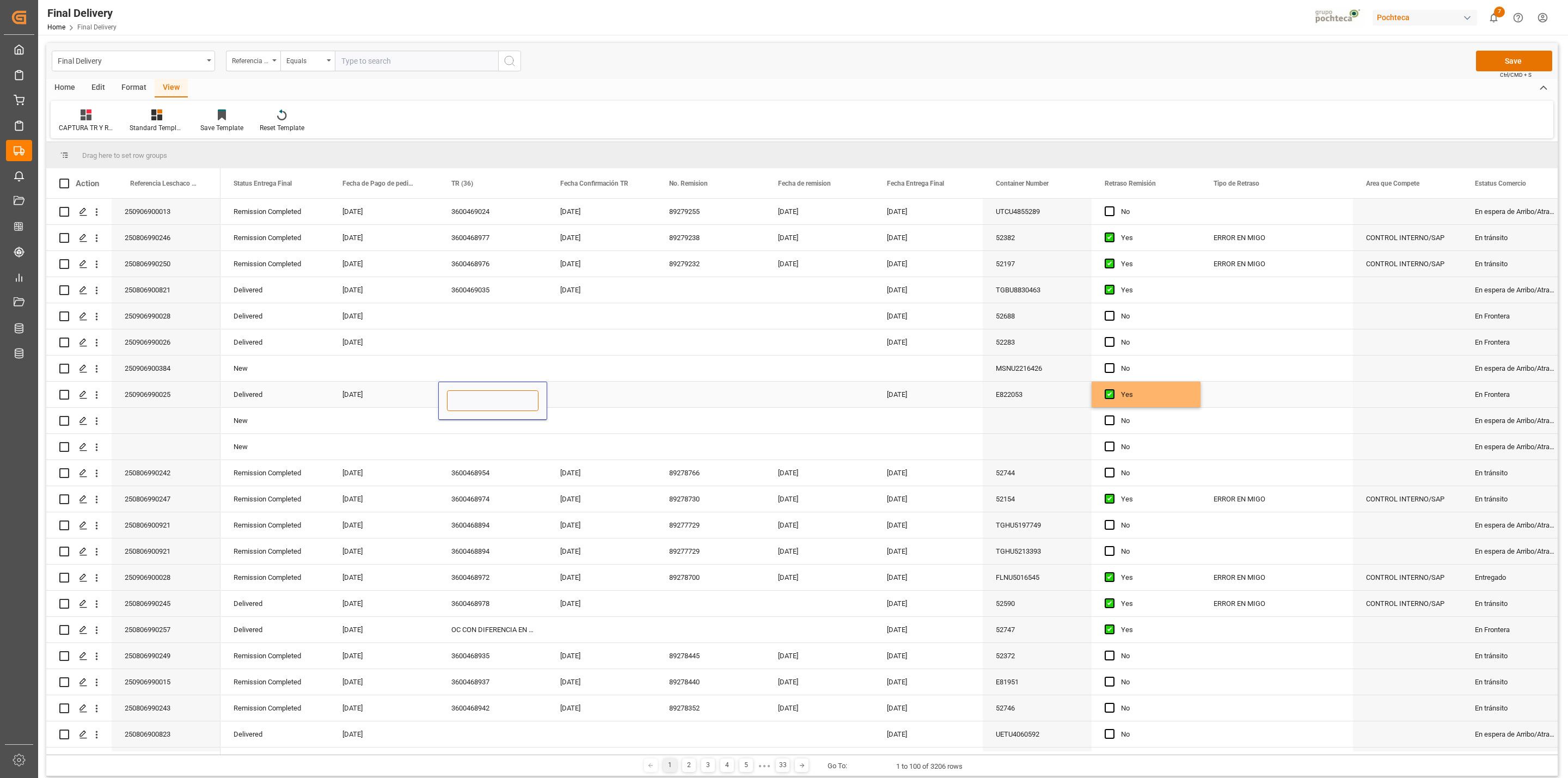
click at [472, 397] on input "Press SPACE to select this row." at bounding box center [493, 401] width 91 height 21
type input "PARTICION DE LOTES"
click at [617, 394] on div "Press SPACE to select this row." at bounding box center [601, 394] width 109 height 25
click at [1498, 65] on button "Save" at bounding box center [1514, 61] width 76 height 21
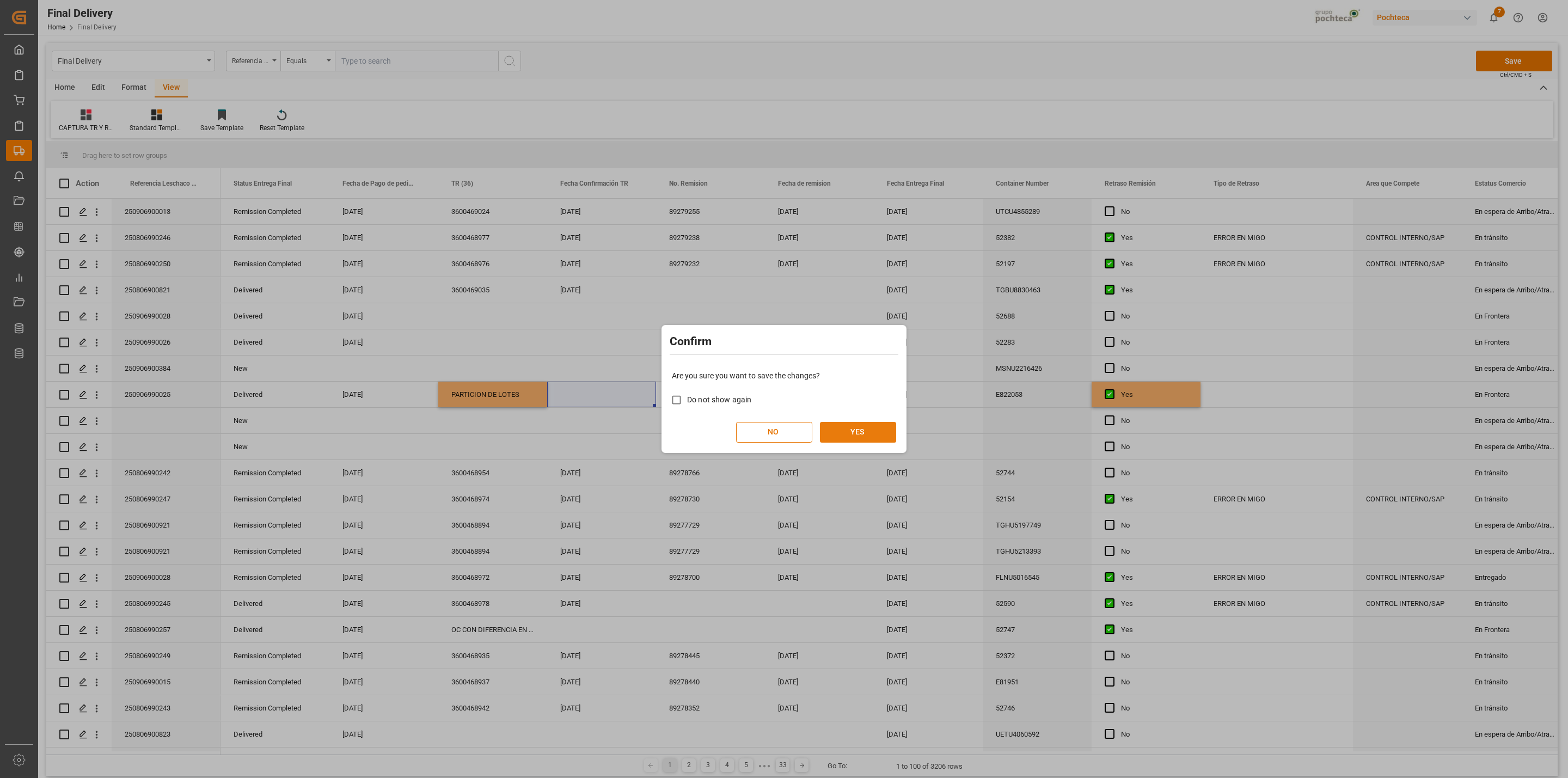
click at [863, 439] on button "YES" at bounding box center [858, 432] width 76 height 21
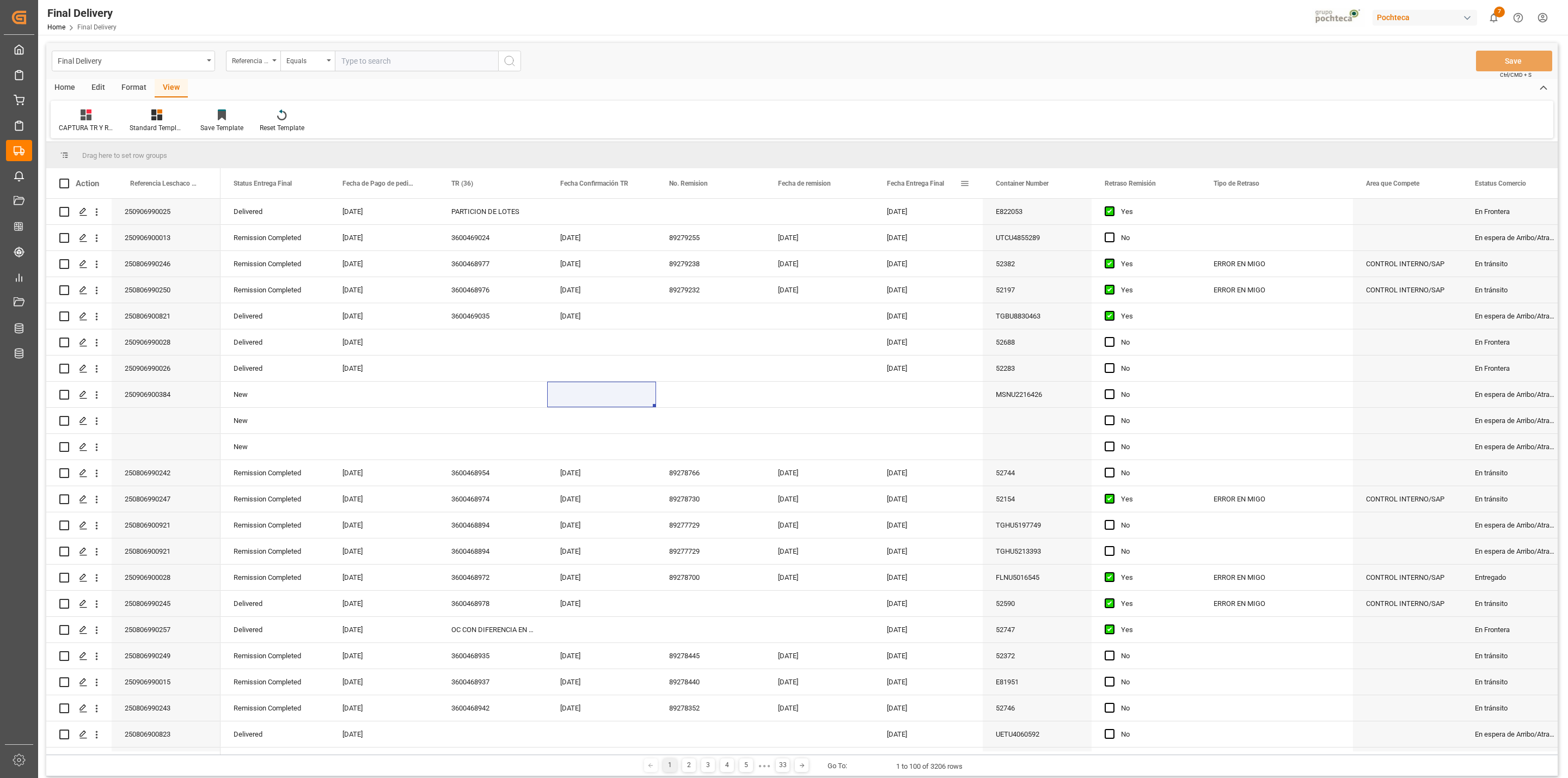
click at [961, 183] on span at bounding box center [965, 184] width 10 height 10
click at [1021, 187] on span "filter" at bounding box center [1027, 186] width 48 height 20
click at [1059, 240] on input "date" at bounding box center [1015, 242] width 107 height 22
type input "2025-08-29"
click at [1026, 280] on button "Apply" at bounding box center [1029, 276] width 20 height 11
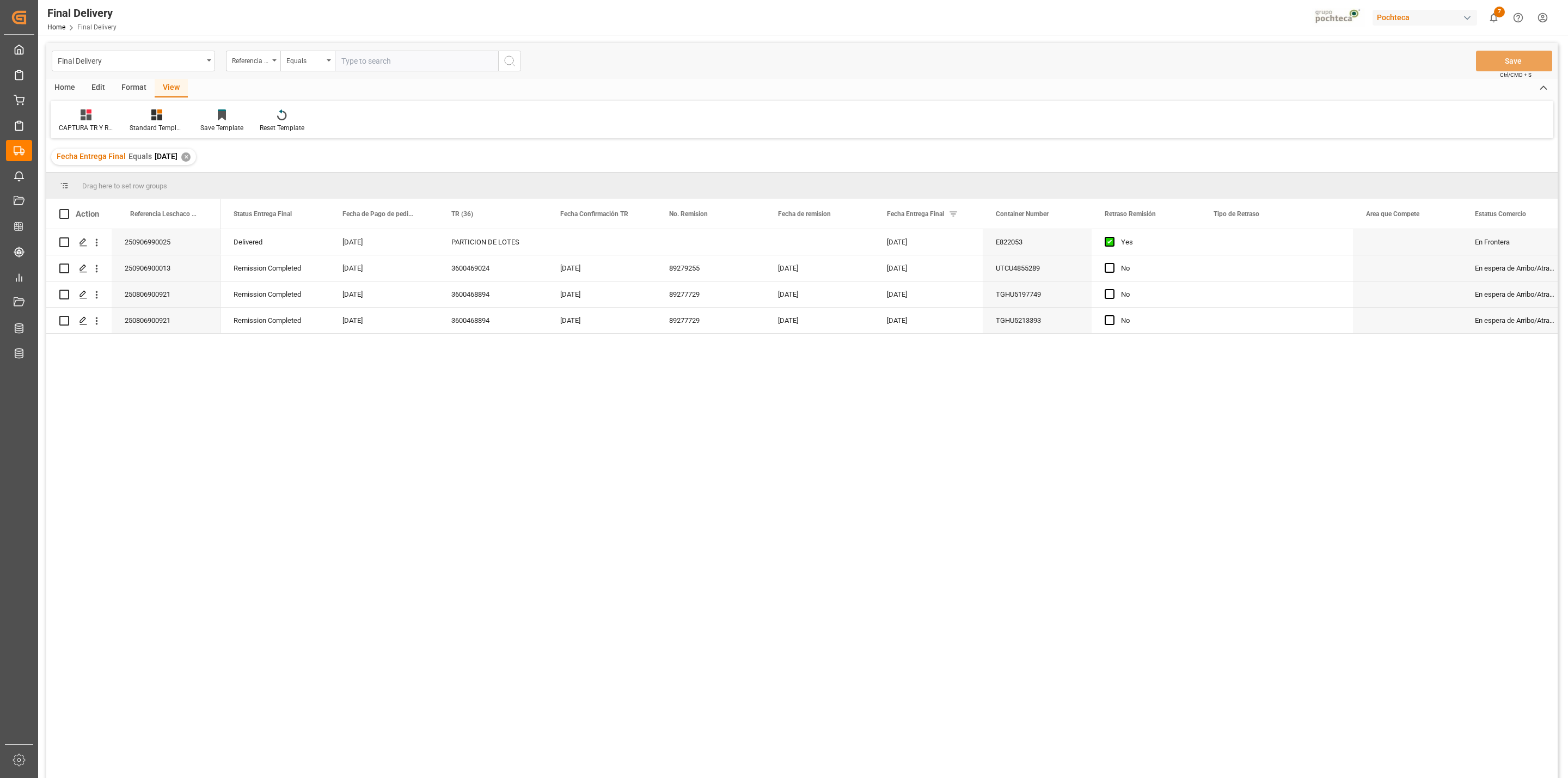
drag, startPoint x: 65, startPoint y: 217, endPoint x: 105, endPoint y: 165, distance: 65.6
click at [65, 217] on span at bounding box center [64, 214] width 10 height 10
click at [67, 209] on input "checkbox" at bounding box center [67, 209] width 0 height 0
checkbox input "true"
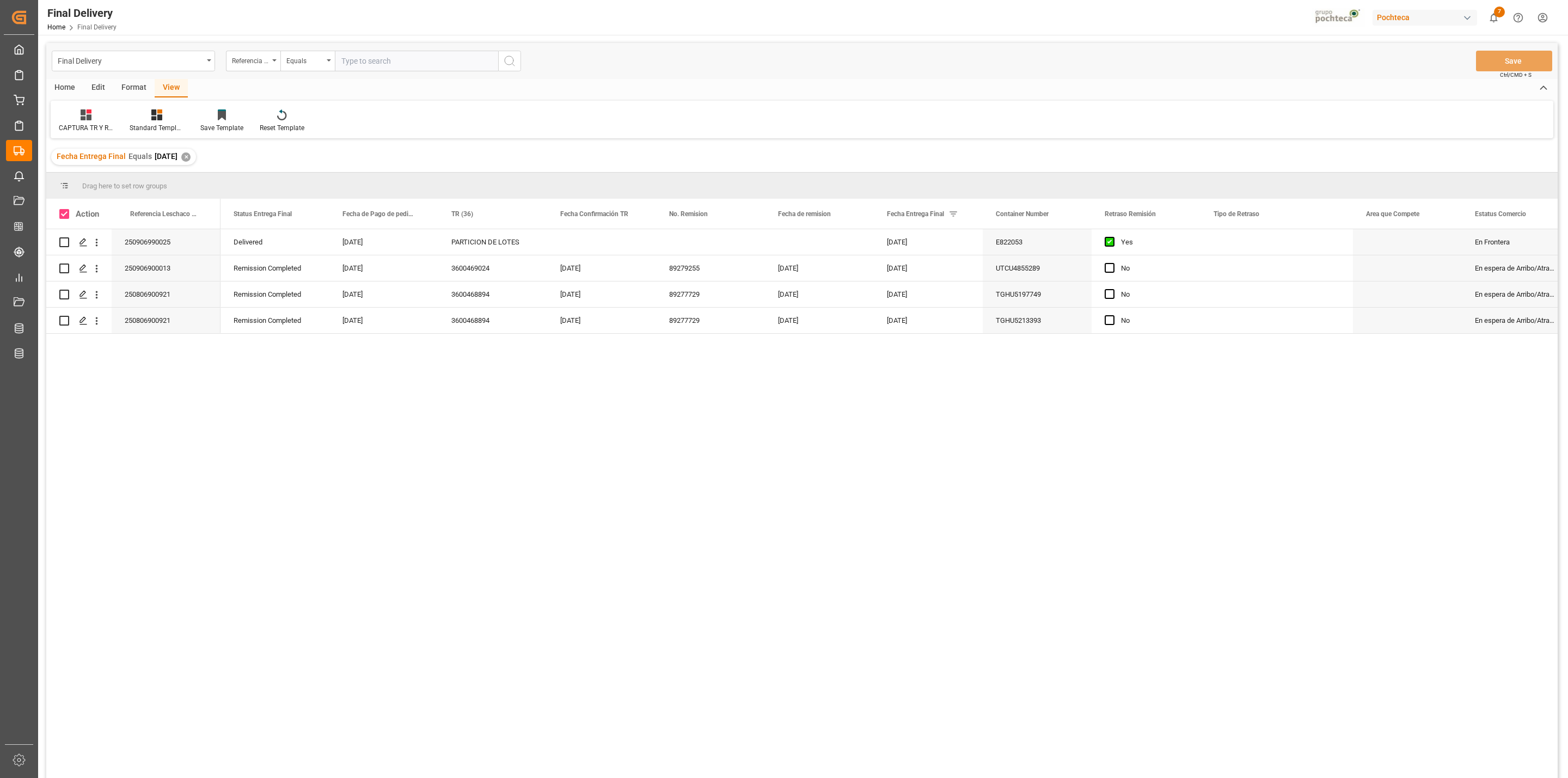
checkbox input "true"
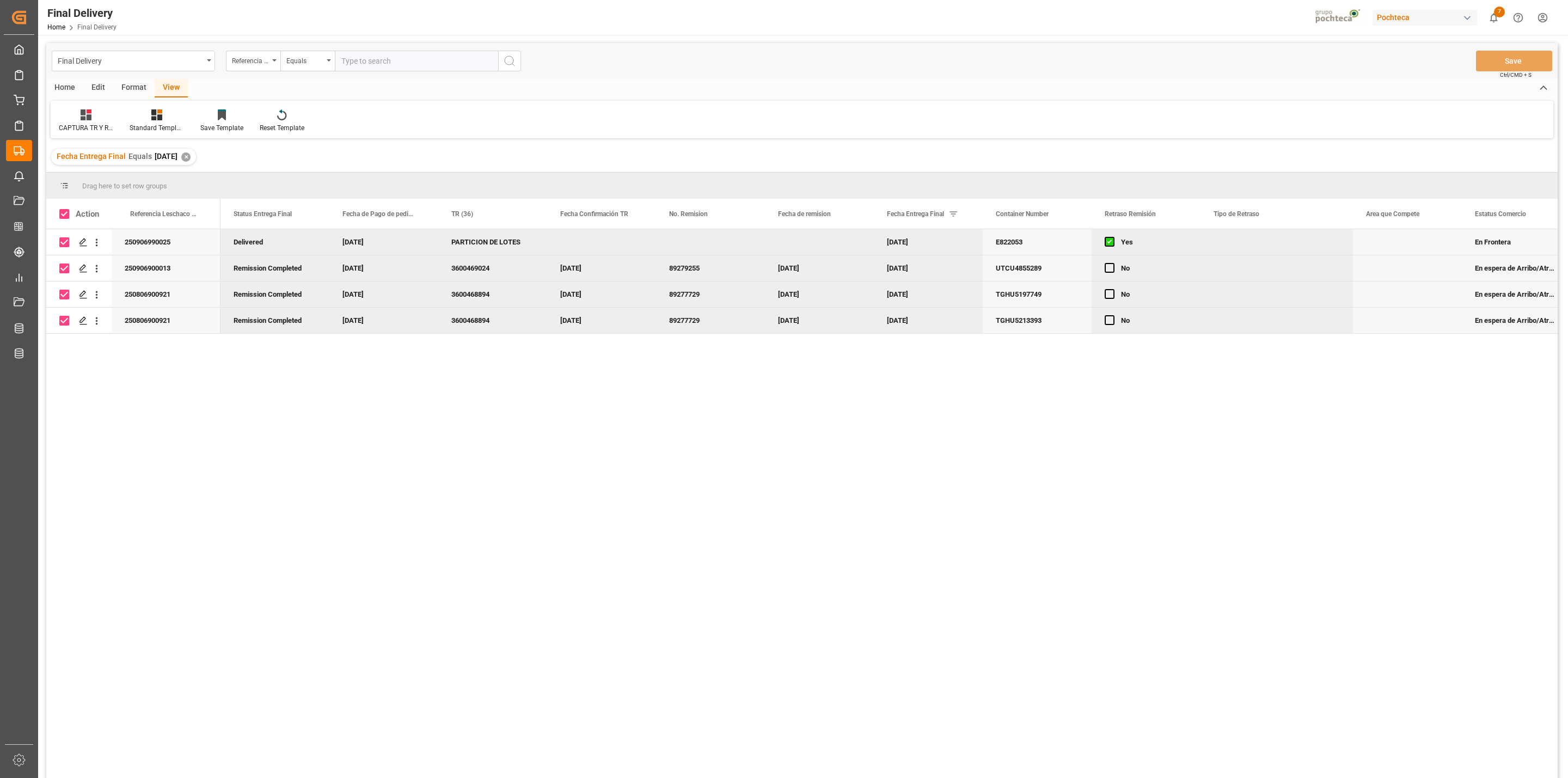
click at [67, 90] on div "Home" at bounding box center [65, 88] width 37 height 19
click at [113, 118] on div at bounding box center [120, 115] width 30 height 12
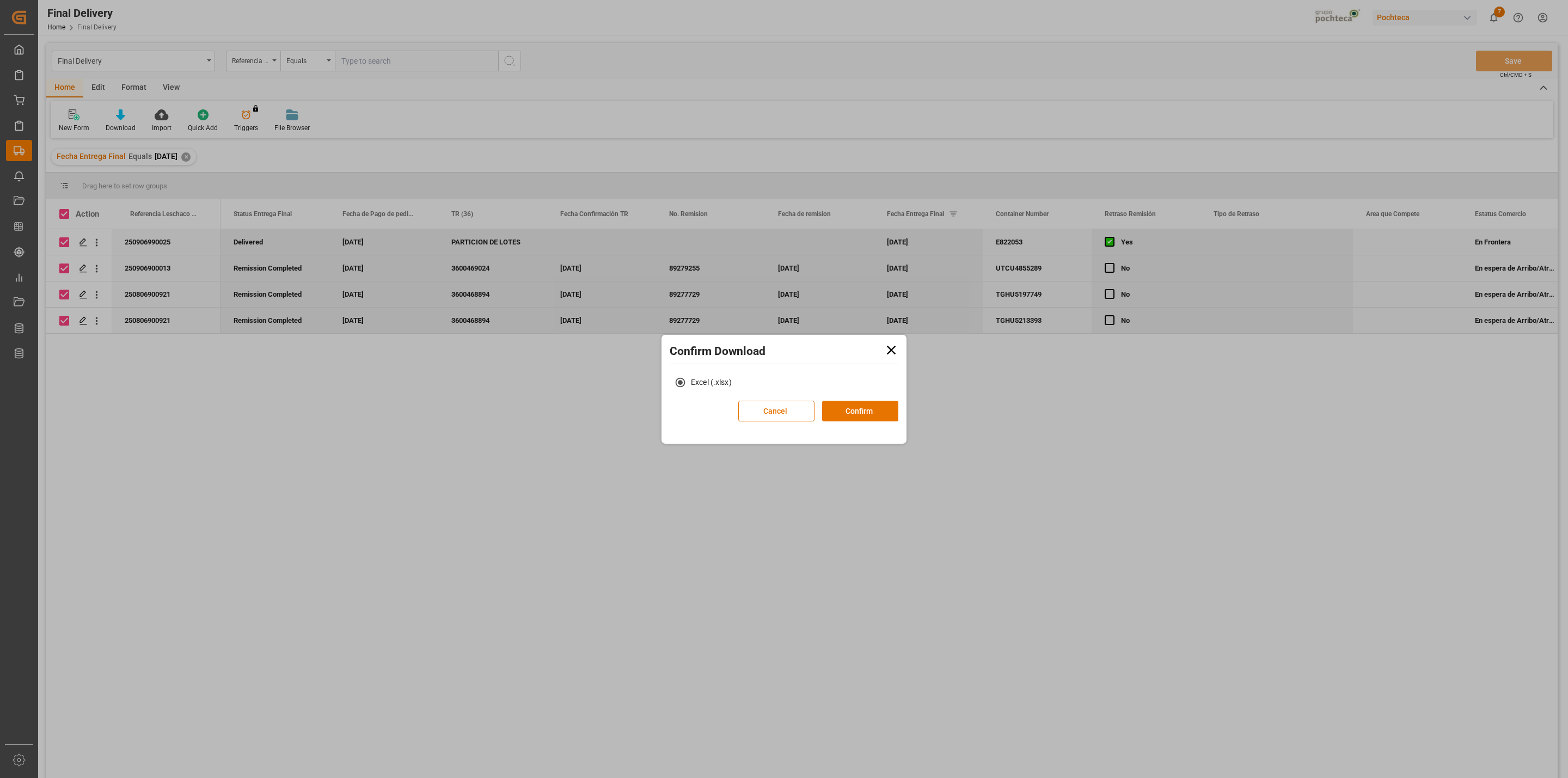
click at [893, 348] on icon at bounding box center [891, 350] width 9 height 9
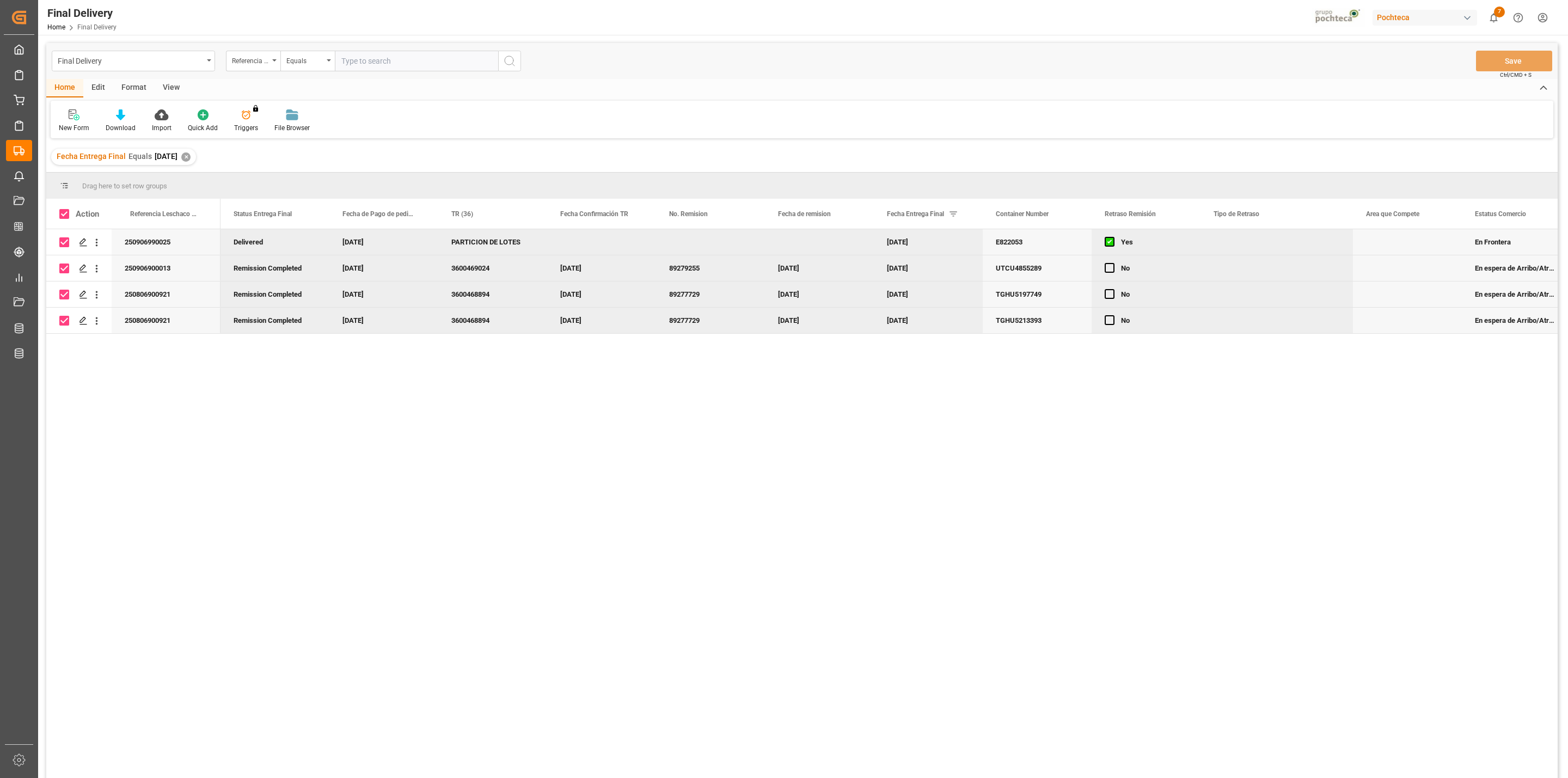
click at [170, 88] on div "View" at bounding box center [171, 88] width 33 height 19
click at [155, 116] on icon at bounding box center [157, 115] width 11 height 11
click at [174, 179] on div "Notificación de Entregas" at bounding box center [186, 176] width 95 height 12
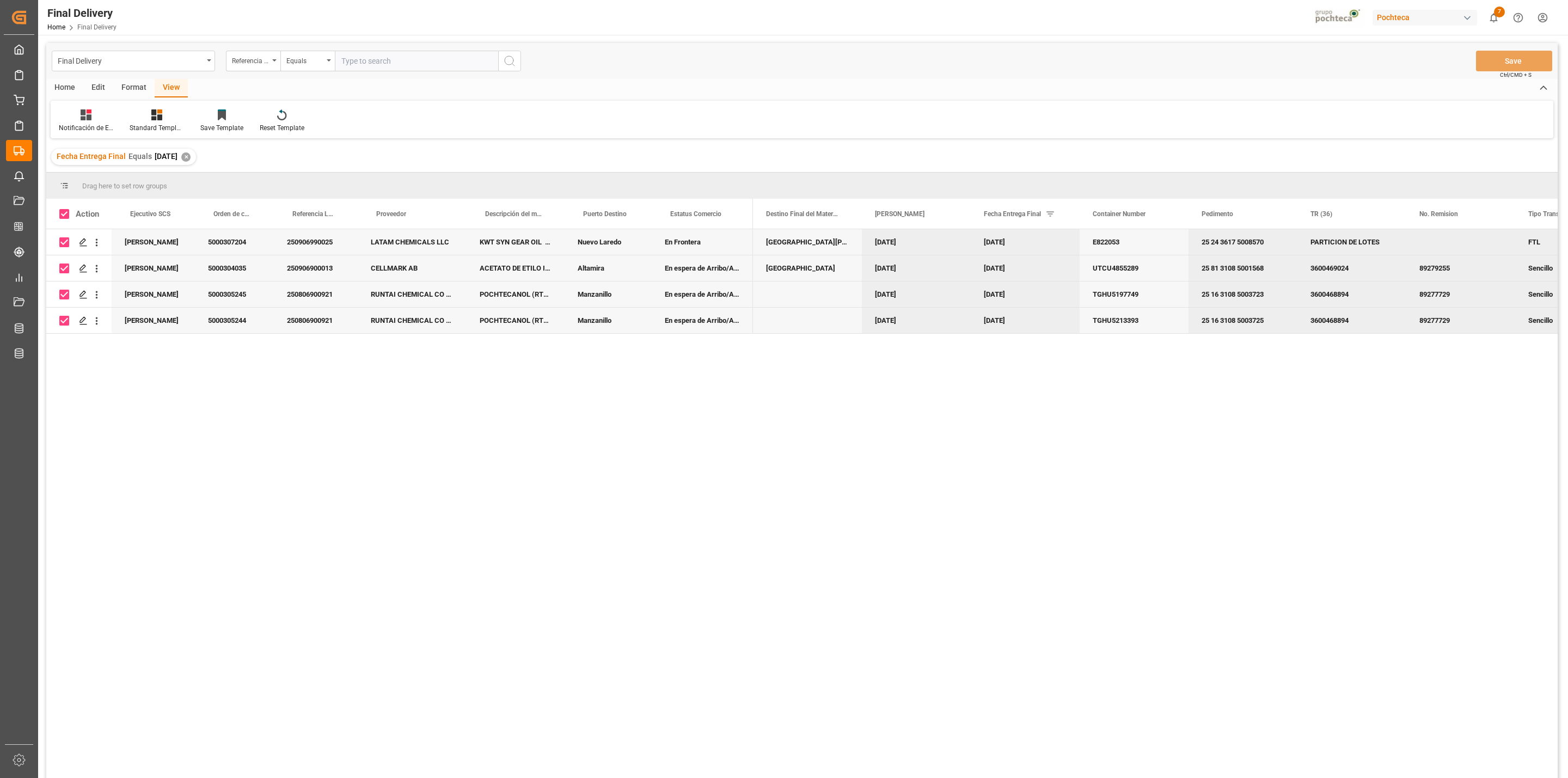
click at [75, 86] on div "Home" at bounding box center [65, 88] width 37 height 19
click at [114, 123] on div "Download" at bounding box center [120, 128] width 30 height 10
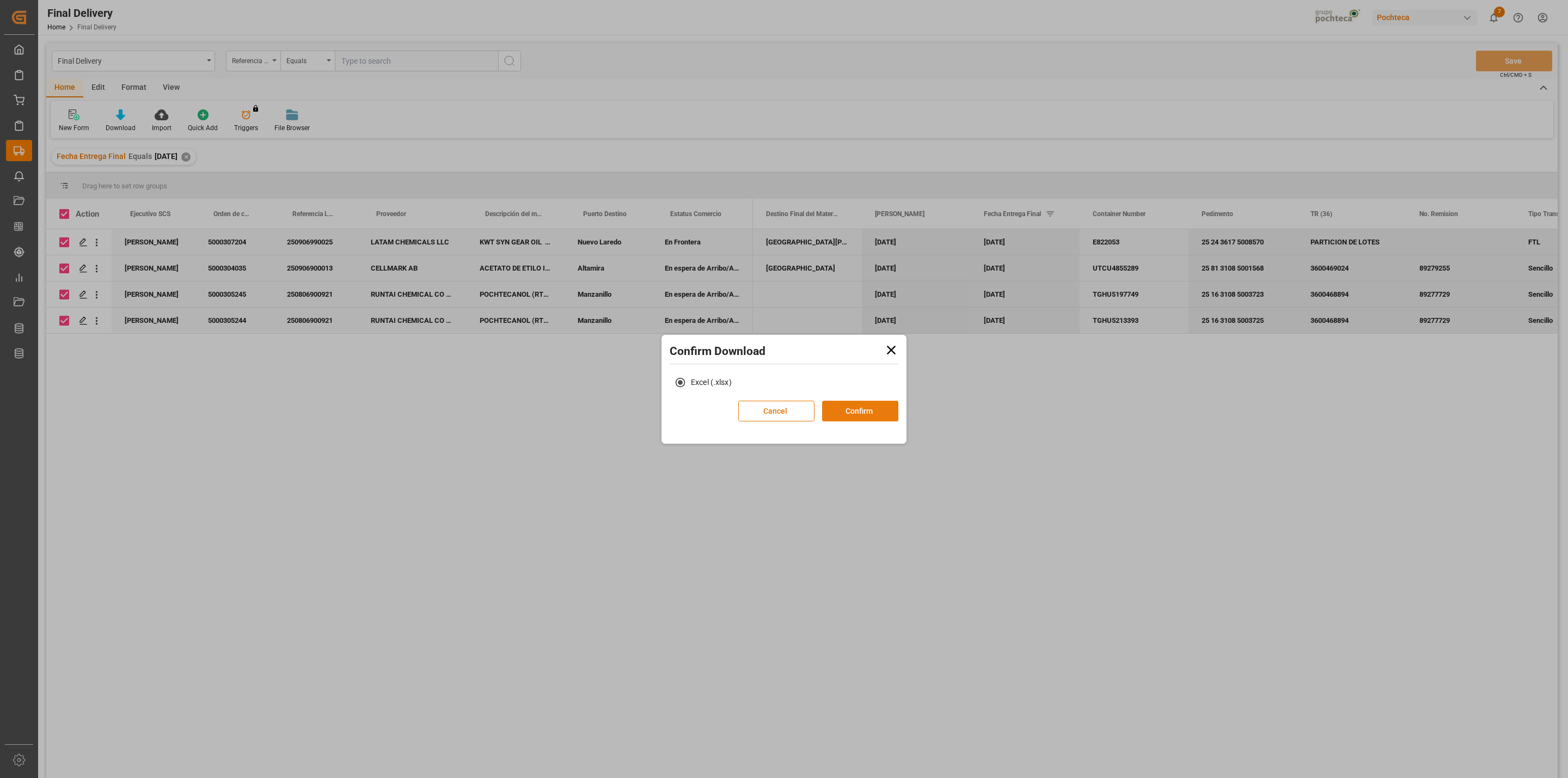
click at [871, 410] on button "Confirm" at bounding box center [860, 412] width 76 height 21
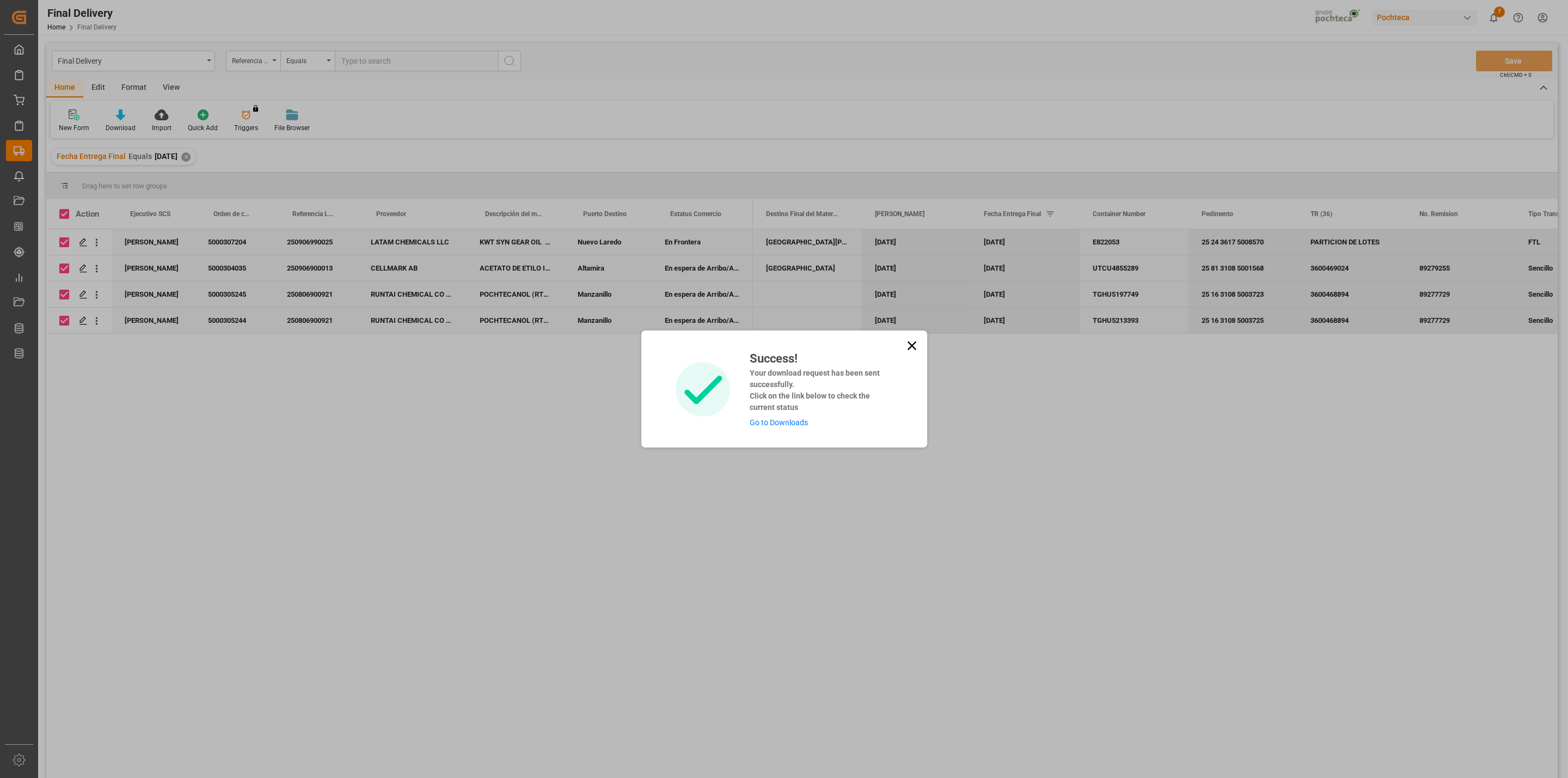
click at [766, 425] on link "Go to Downloads" at bounding box center [779, 423] width 58 height 9
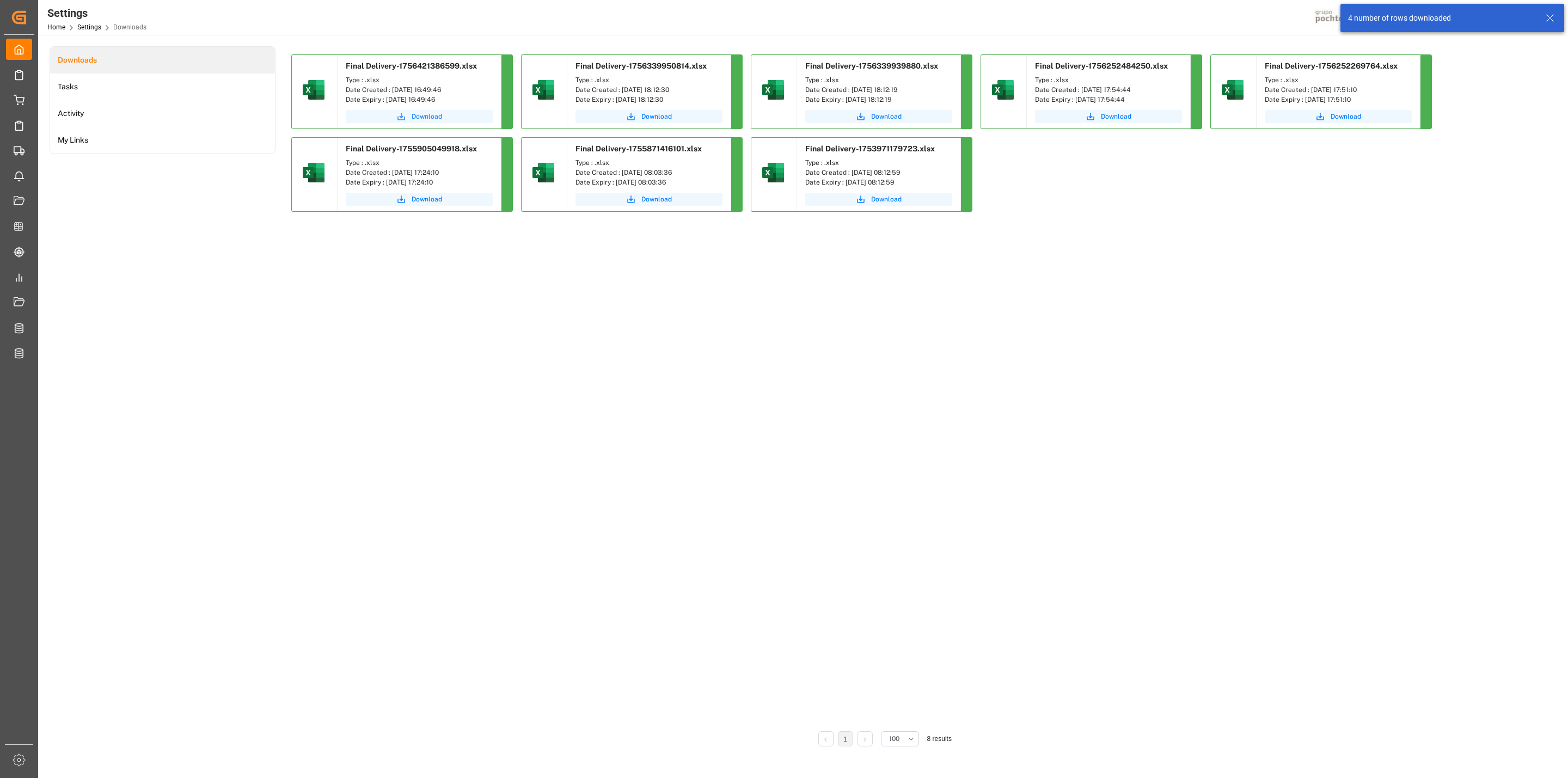
click at [398, 114] on icon "submit" at bounding box center [402, 117] width 10 height 10
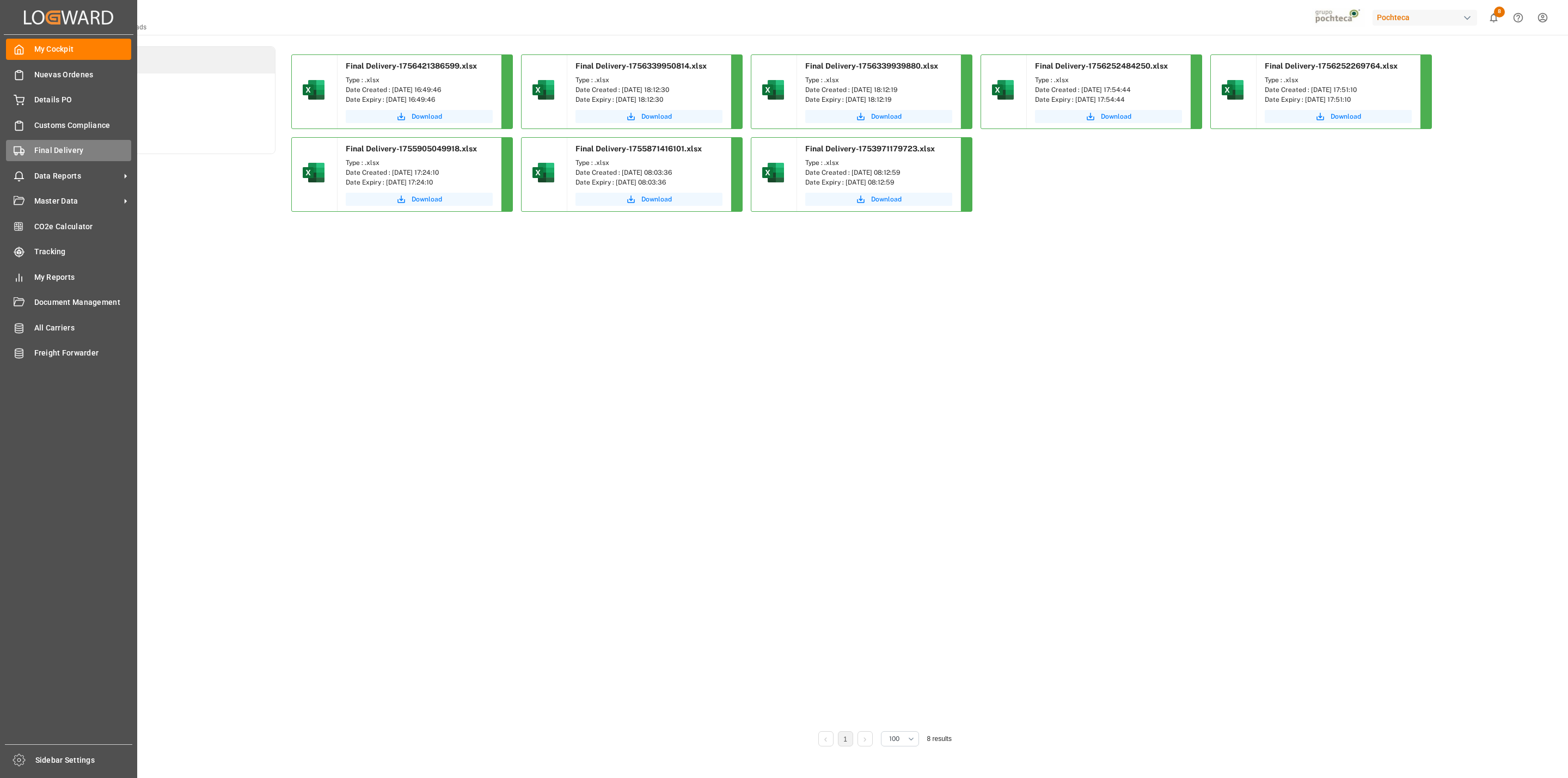
click at [30, 151] on div "Final Delivery Final Delivery" at bounding box center [68, 151] width 125 height 21
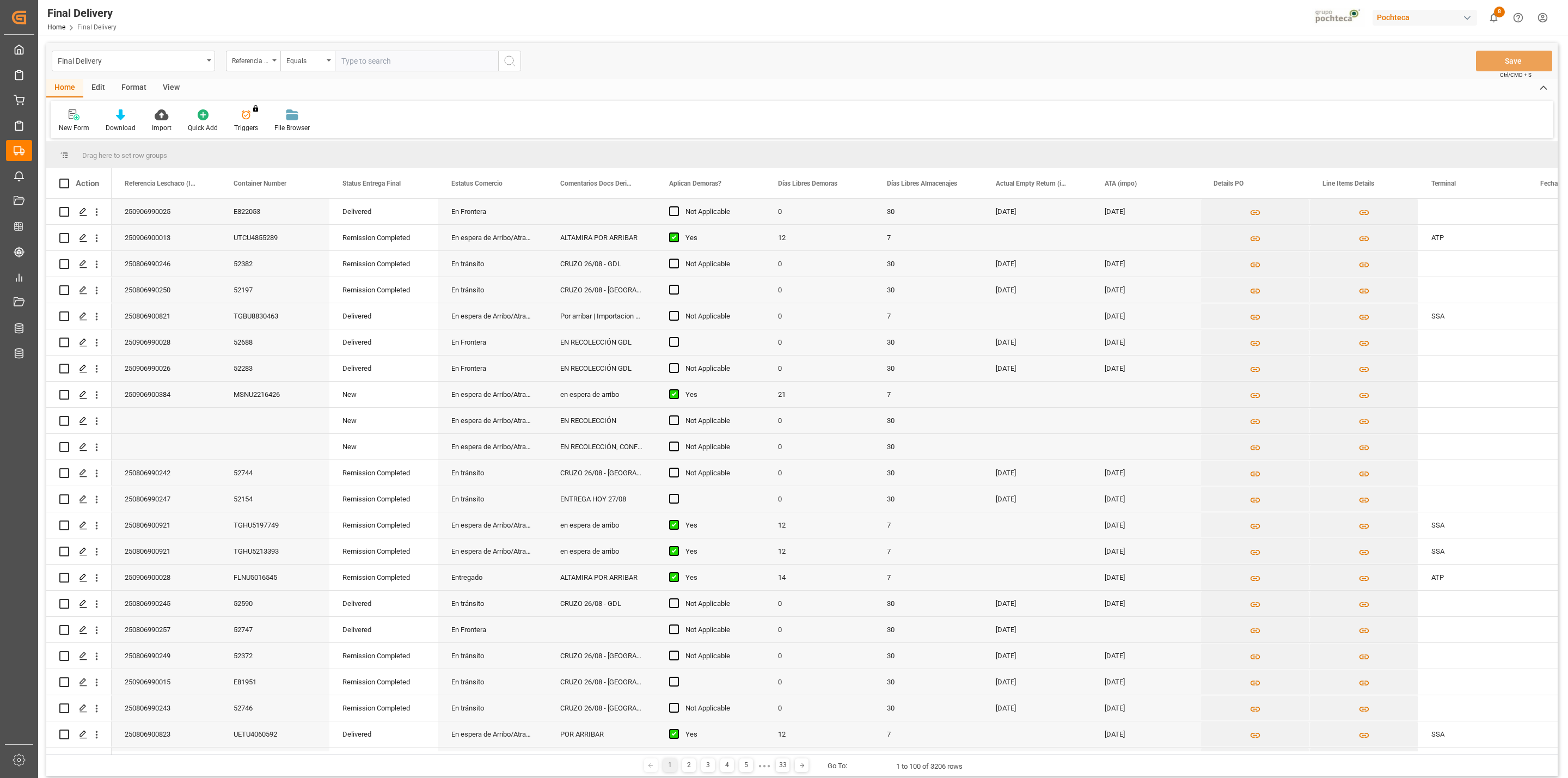
click at [170, 91] on div "View" at bounding box center [171, 88] width 33 height 19
click at [66, 129] on div "Default" at bounding box center [69, 128] width 21 height 10
click at [123, 284] on div "CAPTURA TR Y RETRASO + FECHA DE ENTREGA" at bounding box center [118, 296] width 119 height 22
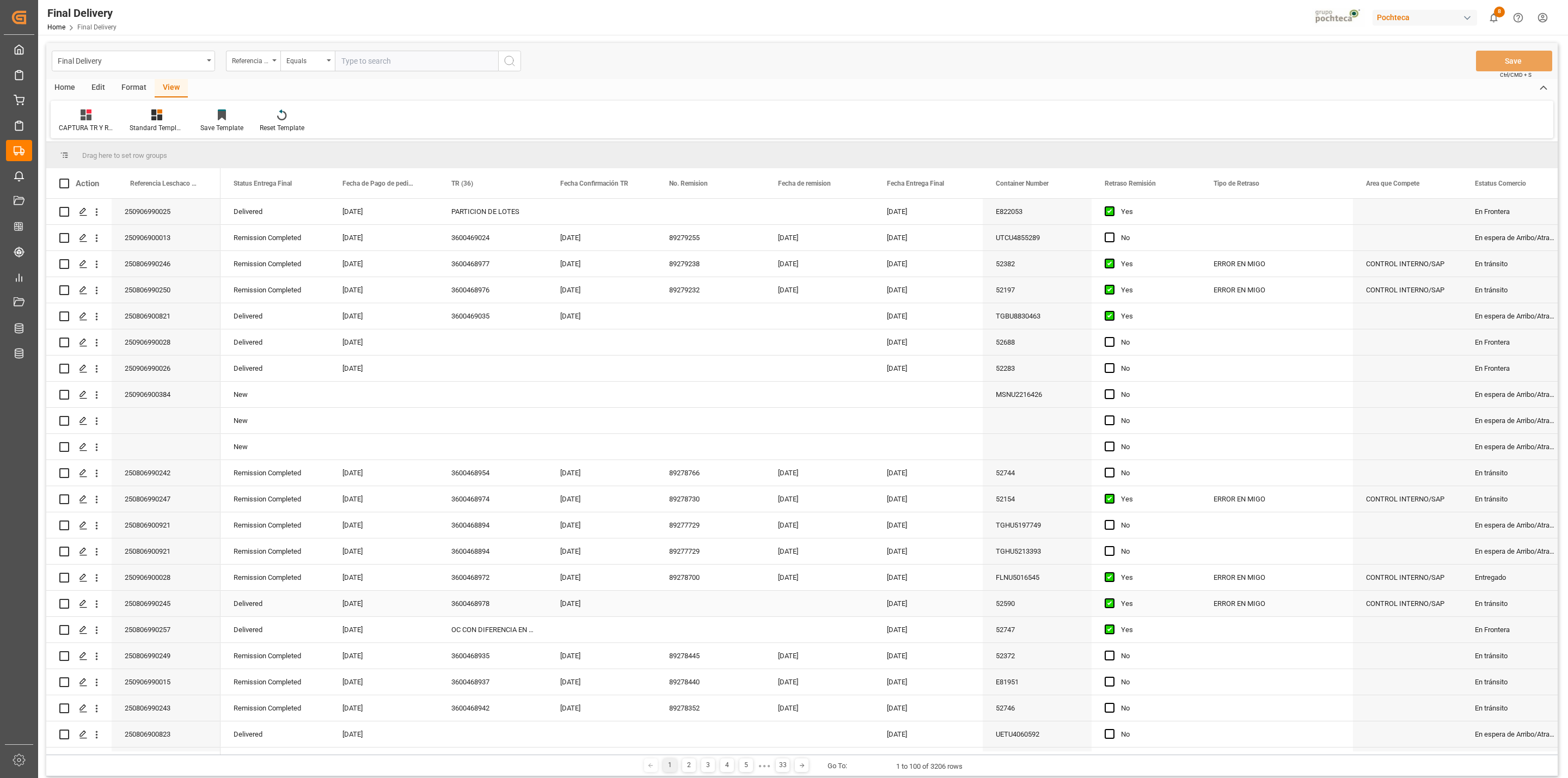
click at [683, 608] on div "Press SPACE to select this row." at bounding box center [711, 603] width 109 height 25
click at [1521, 61] on button "Save" at bounding box center [1514, 61] width 76 height 21
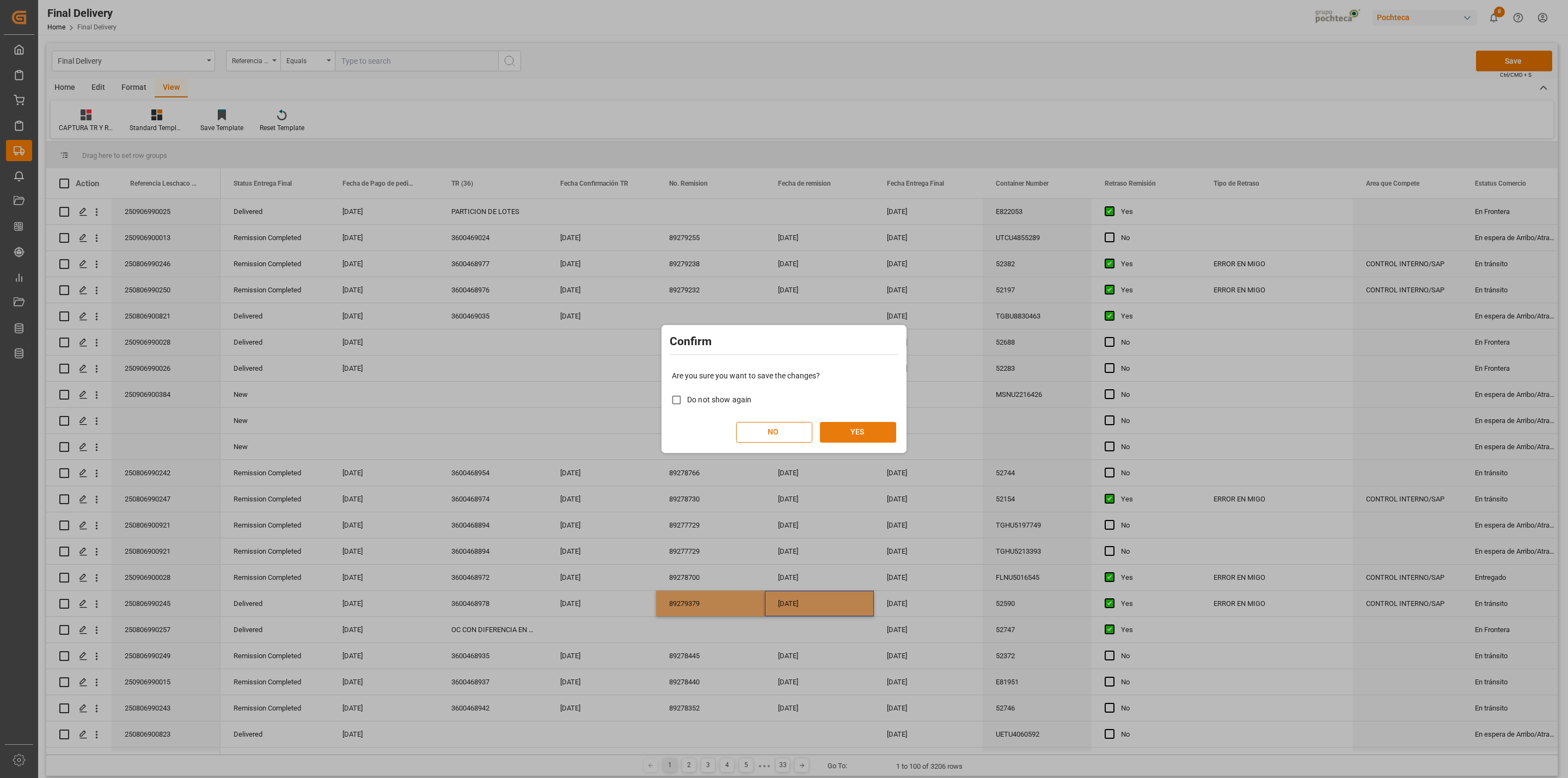
click at [863, 437] on button "YES" at bounding box center [858, 432] width 76 height 21
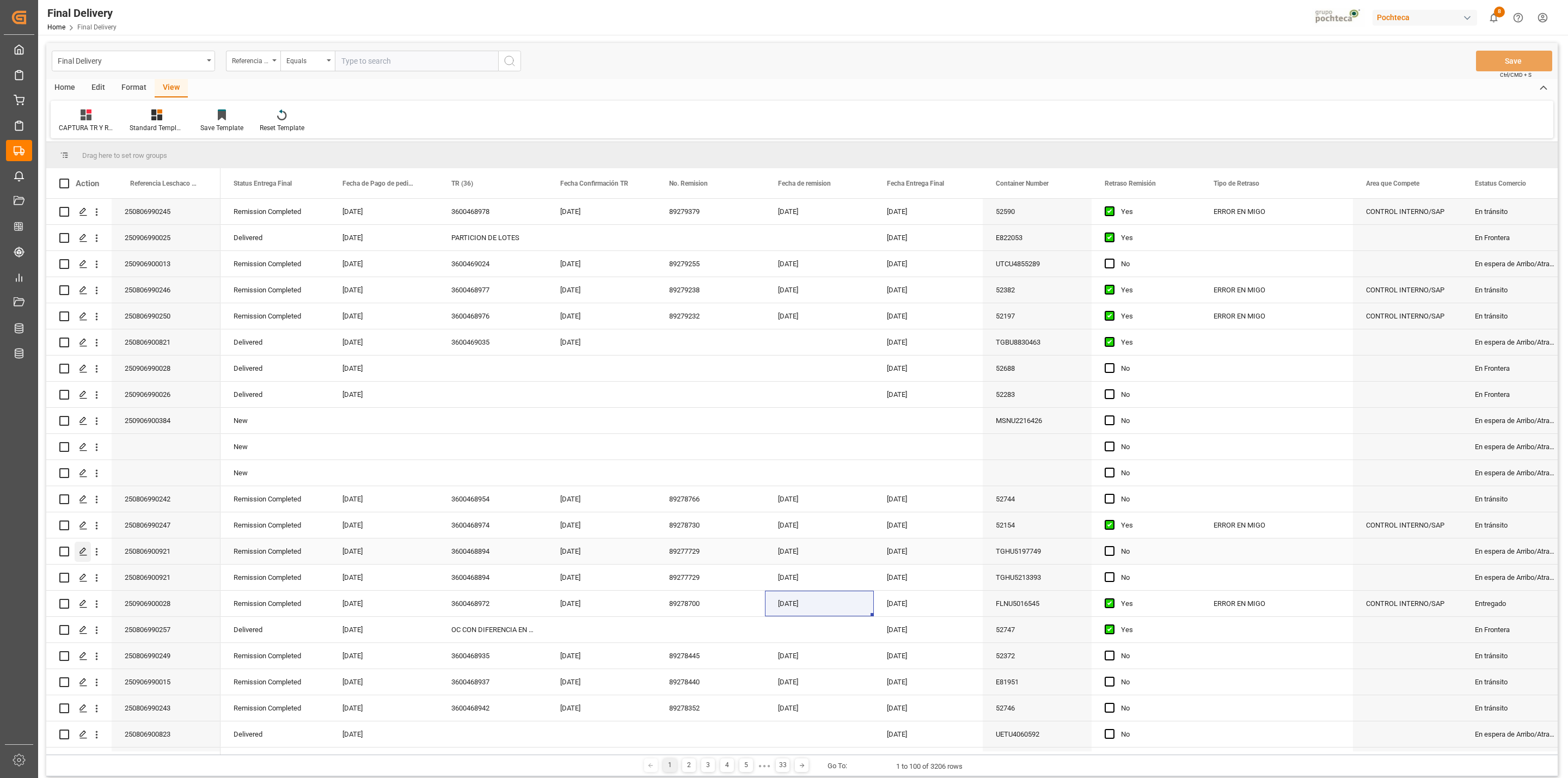
click at [82, 558] on div "Press SPACE to select this row." at bounding box center [83, 552] width 16 height 20
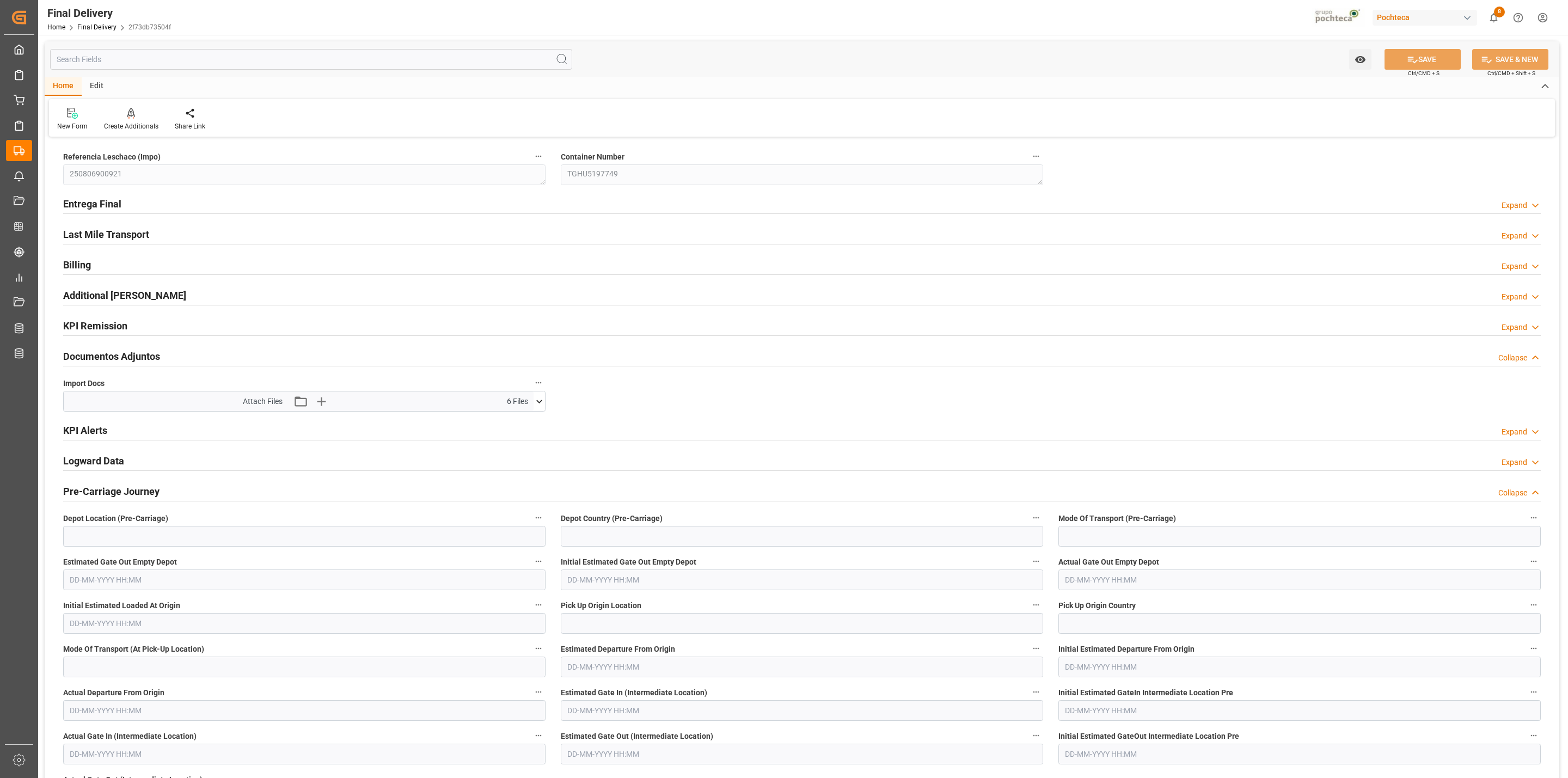
click at [538, 402] on icon at bounding box center [539, 402] width 12 height 12
click at [508, 461] on icon at bounding box center [510, 456] width 12 height 12
click at [507, 471] on icon at bounding box center [510, 468] width 12 height 12
click at [698, 433] on div "KPI Alerts Expand" at bounding box center [802, 430] width 1478 height 21
